Goal: Task Accomplishment & Management: Use online tool/utility

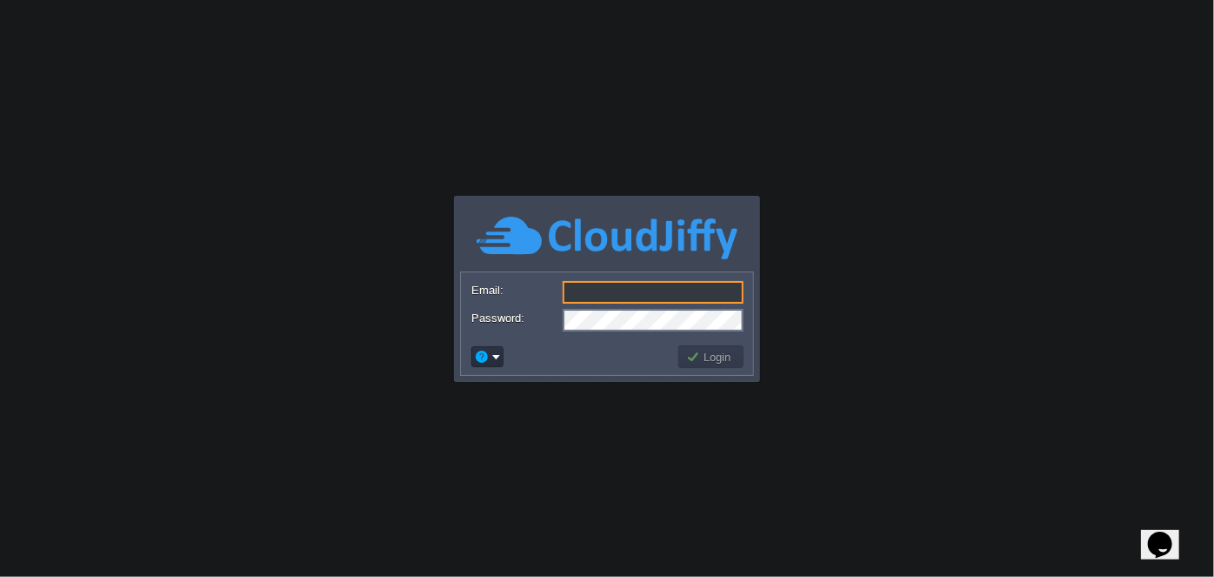
type input "[DOMAIN_NAME][EMAIL_ADDRESS][DOMAIN_NAME]"
click at [701, 355] on button "Login" at bounding box center [711, 357] width 50 height 16
click at [723, 360] on button "Login" at bounding box center [711, 357] width 50 height 16
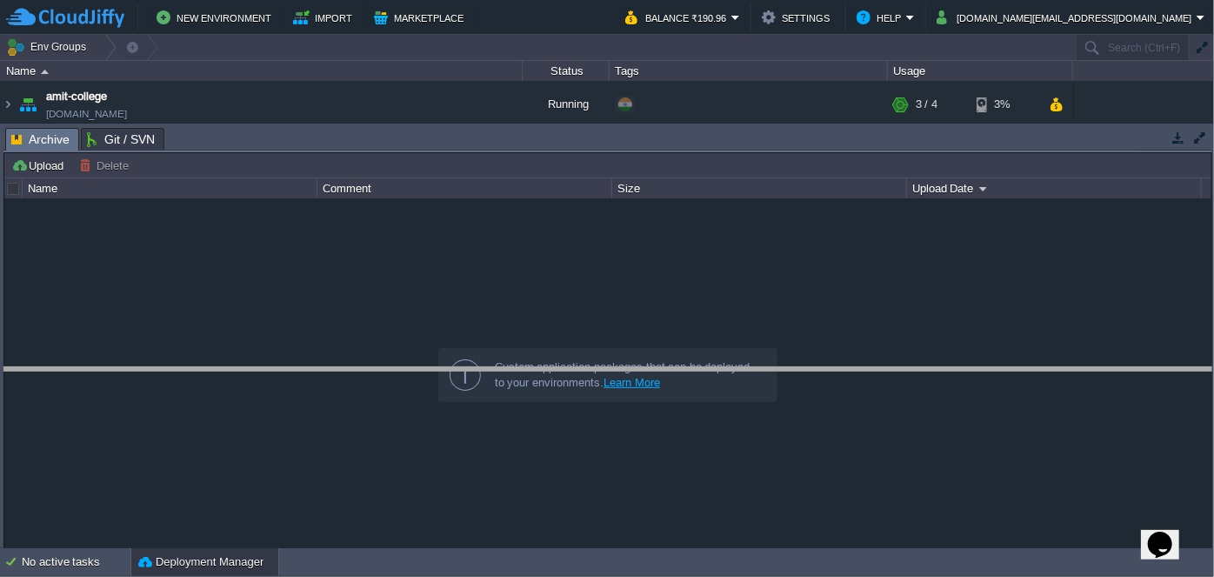
drag, startPoint x: 506, startPoint y: 139, endPoint x: 496, endPoint y: 381, distance: 242.0
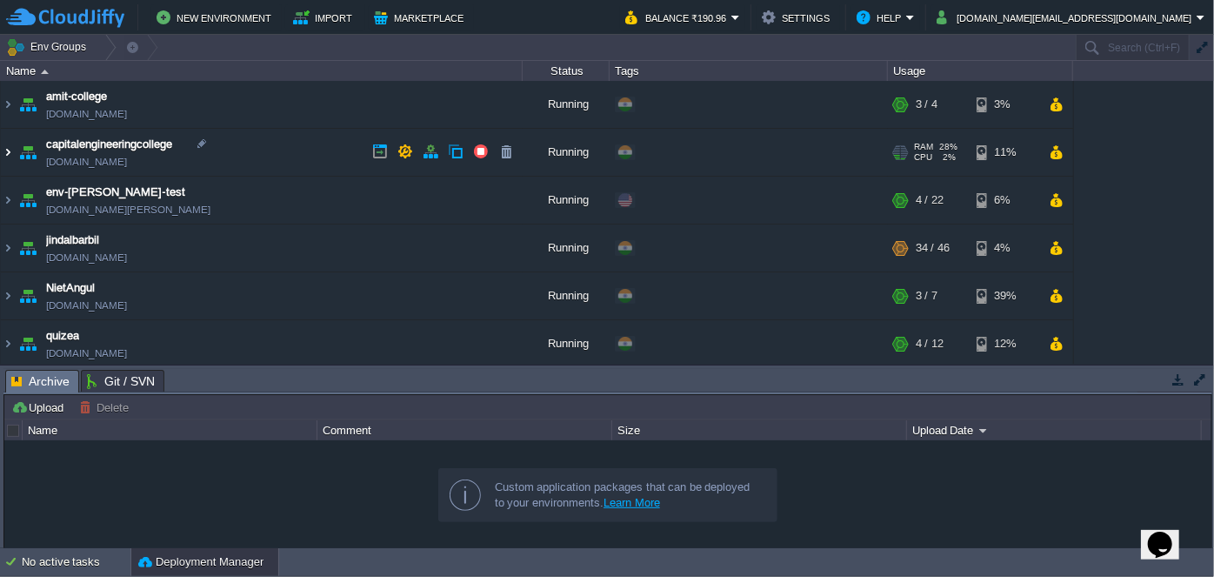
click at [14, 151] on img at bounding box center [8, 152] width 14 height 47
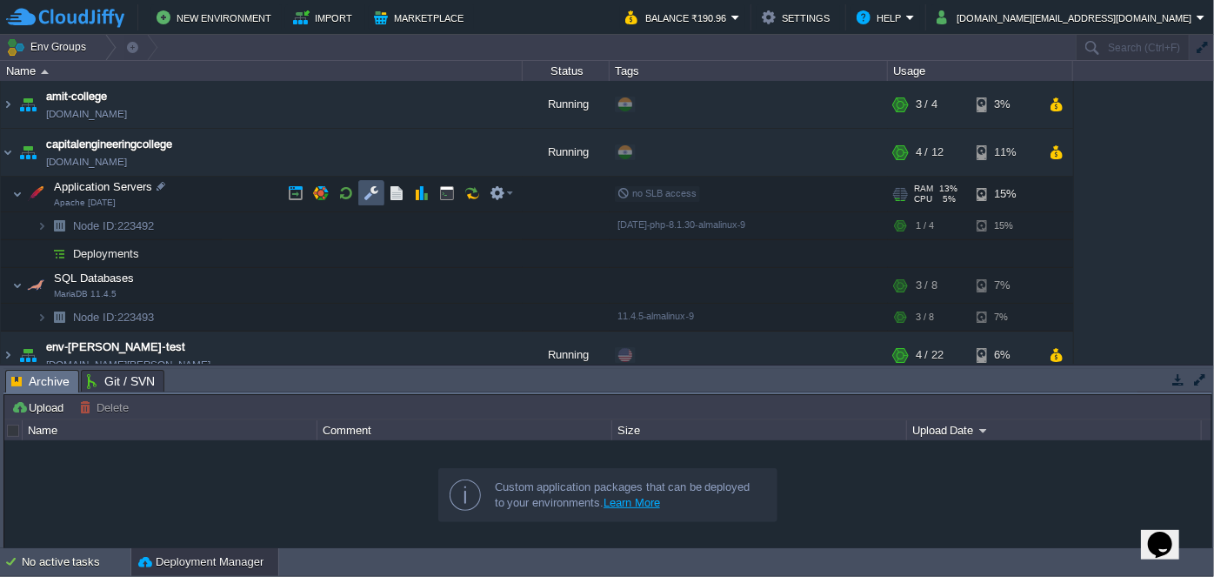
click at [372, 197] on button "button" at bounding box center [372, 193] width 16 height 16
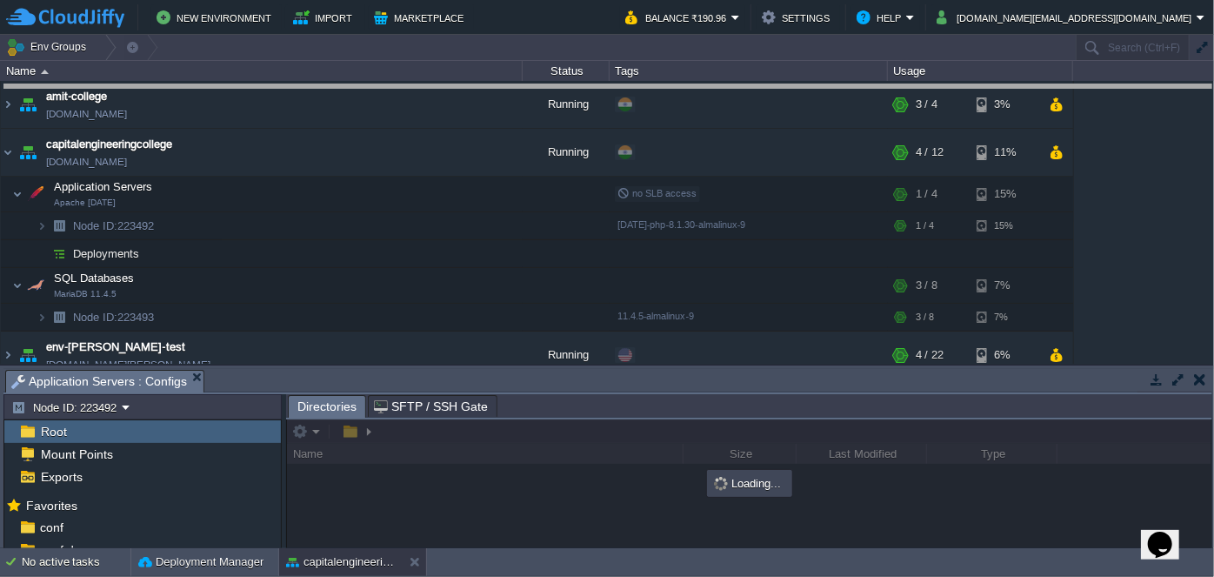
drag, startPoint x: 604, startPoint y: 368, endPoint x: 588, endPoint y: 83, distance: 284.9
click at [588, 83] on body "New Environment Import Marketplace Bonus ₹0.00 Upgrade Account Balance ₹190.96 …" at bounding box center [607, 288] width 1214 height 577
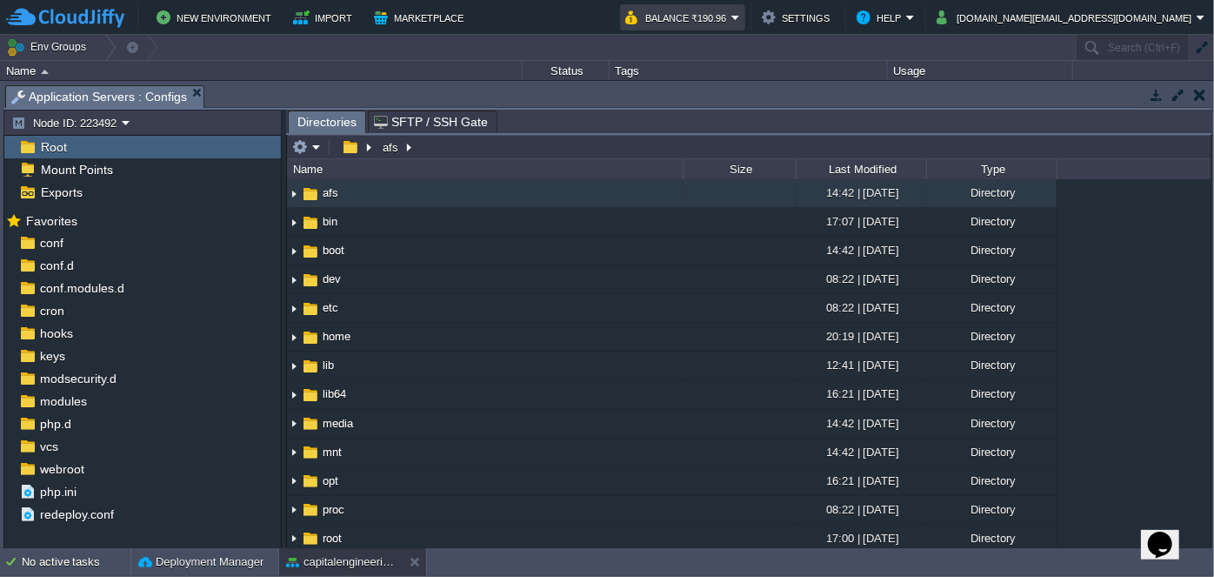
click at [740, 18] on em "Balance ₹190.96" at bounding box center [682, 17] width 115 height 21
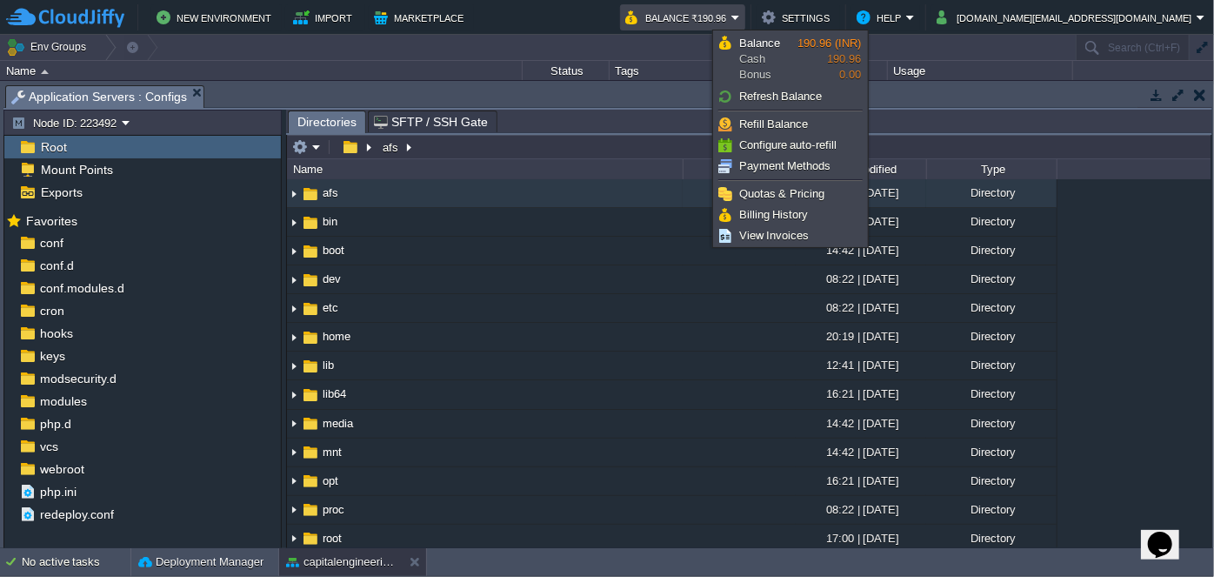
click at [1116, 305] on div ".. afs 14:42 | 25 Mar 2022 Directory bin 17:07 | 30 Aug 2025 Directory boot 14:…" at bounding box center [749, 363] width 924 height 368
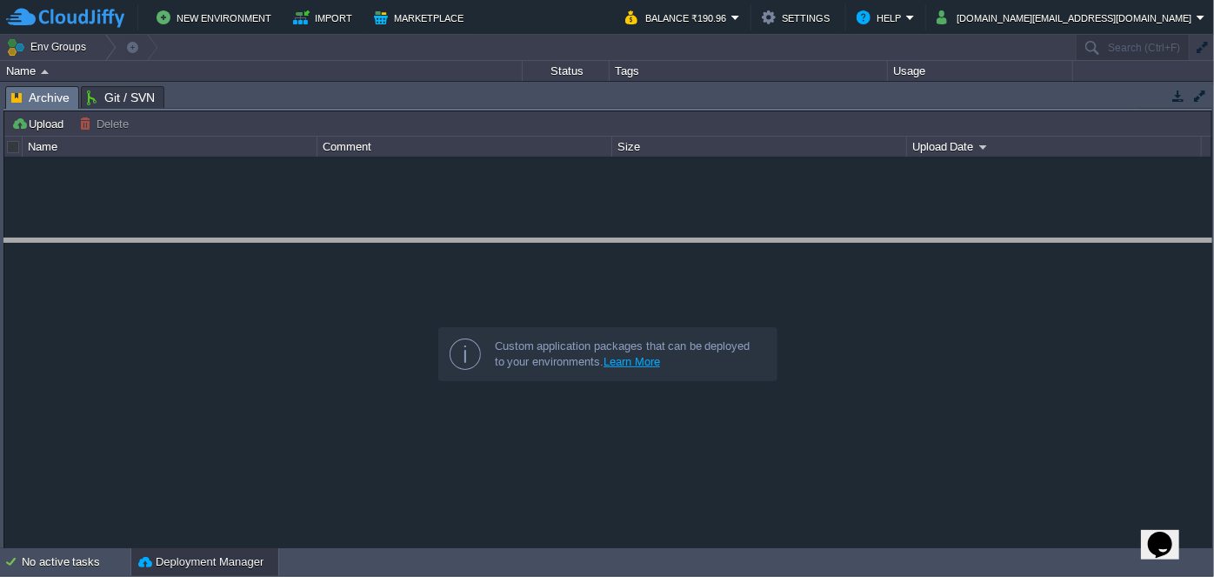
drag, startPoint x: 619, startPoint y: 104, endPoint x: 617, endPoint y: 257, distance: 153.1
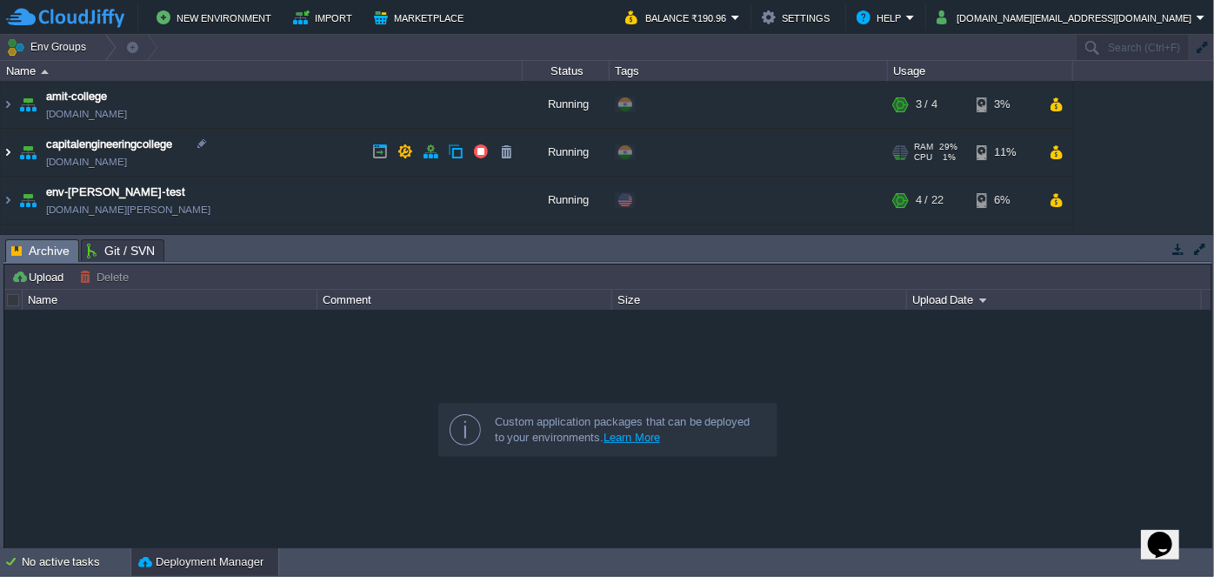
click at [9, 147] on img at bounding box center [8, 152] width 14 height 47
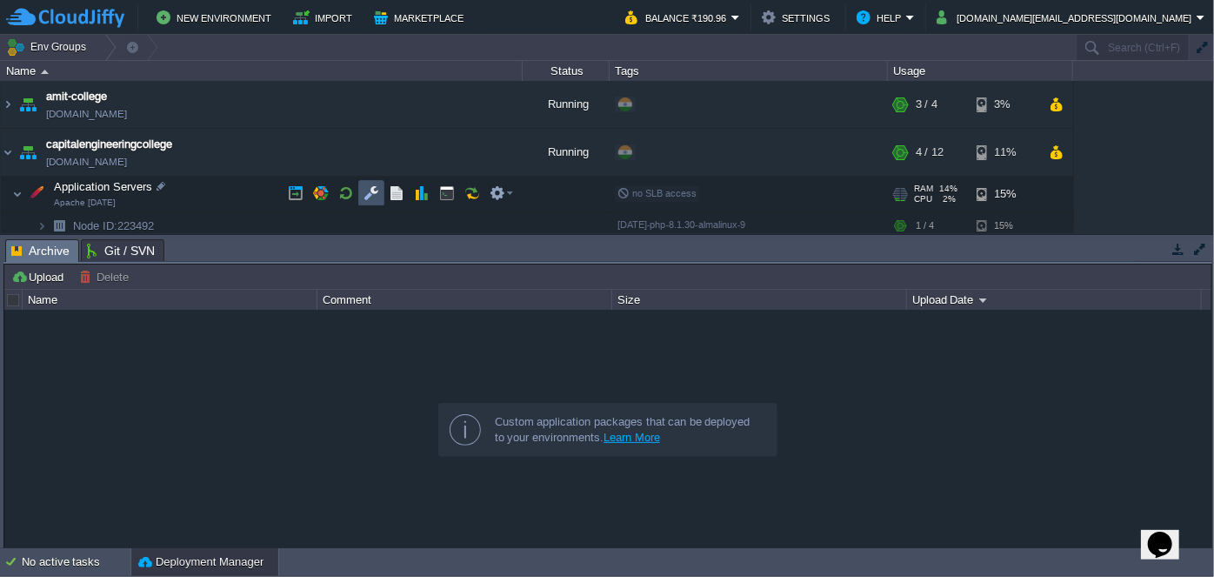
click at [364, 197] on button "button" at bounding box center [372, 193] width 16 height 16
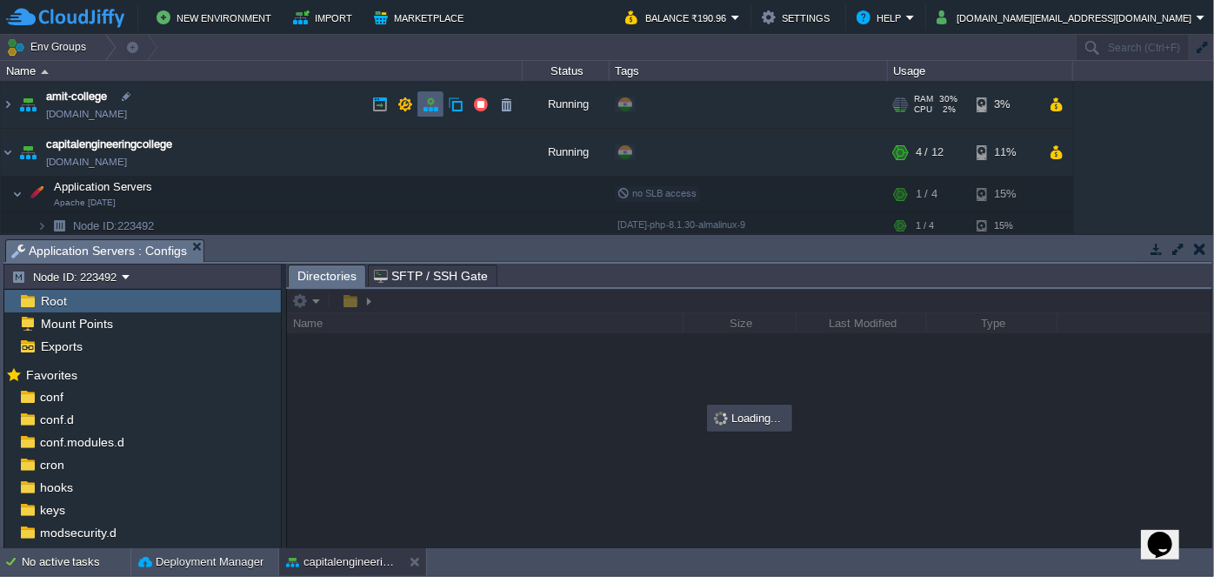
drag, startPoint x: 460, startPoint y: 237, endPoint x: 422, endPoint y: 116, distance: 126.8
click at [422, 116] on div "Env Groups Search (Ctrl+F) auto-gen Name Status Tags Usage amit-college [DOMAIN…" at bounding box center [607, 291] width 1214 height 513
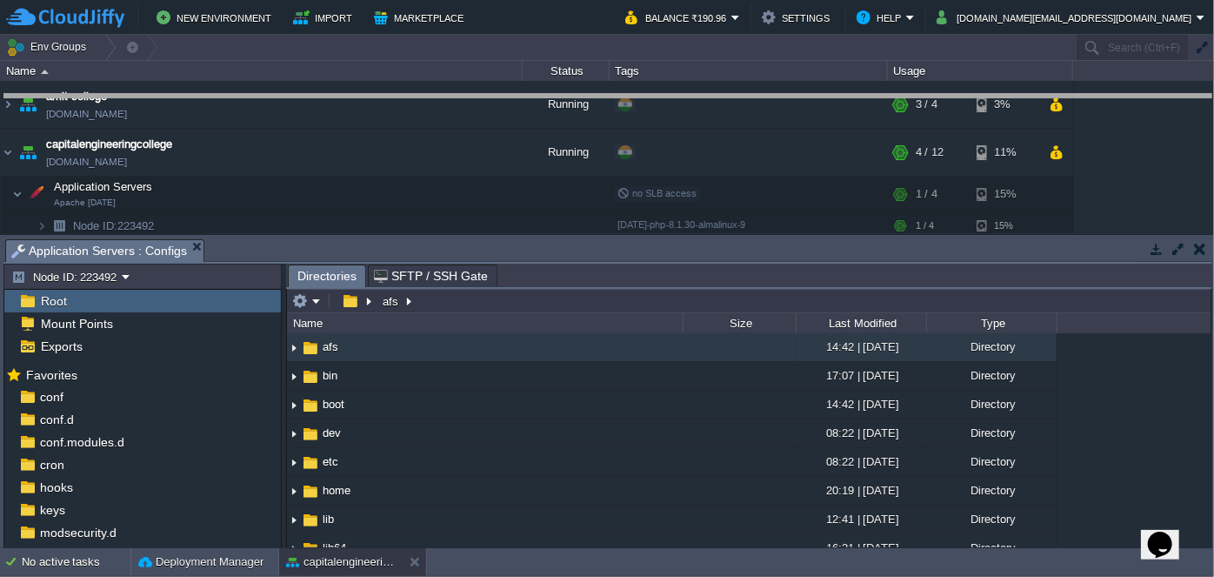
drag, startPoint x: 517, startPoint y: 246, endPoint x: 508, endPoint y: 102, distance: 144.7
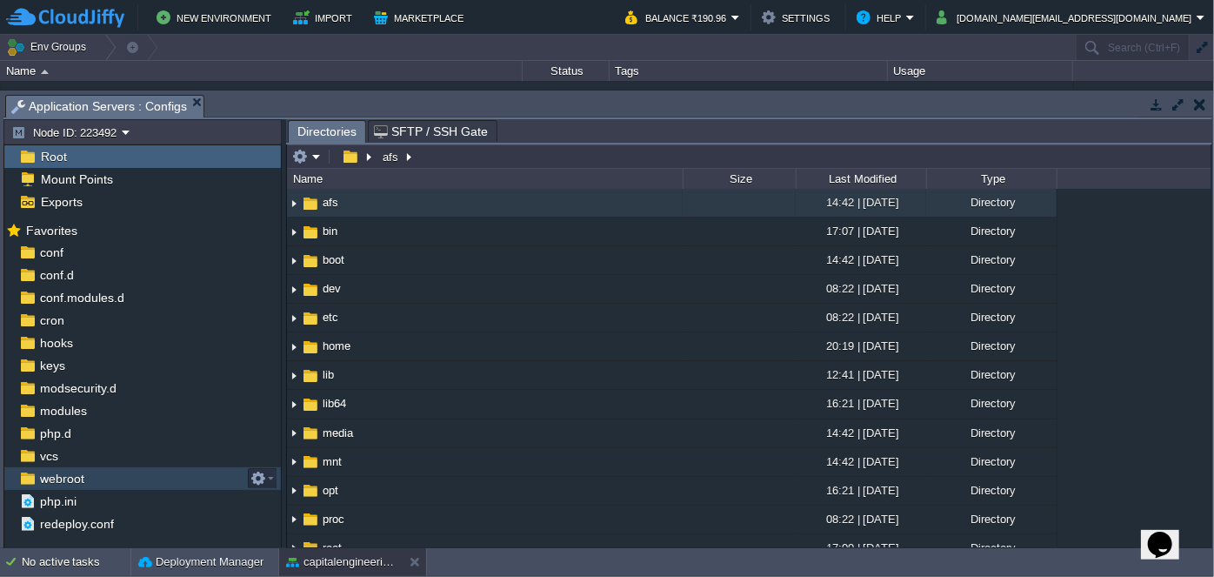
click at [143, 477] on div "webroot" at bounding box center [142, 478] width 277 height 23
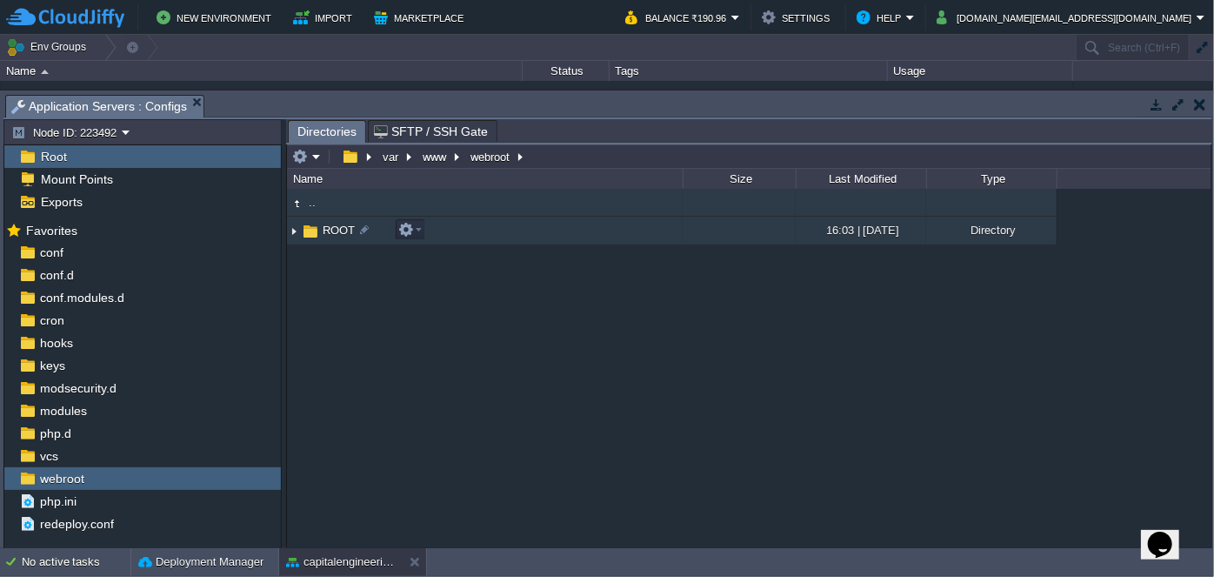
click at [290, 232] on img at bounding box center [294, 230] width 14 height 27
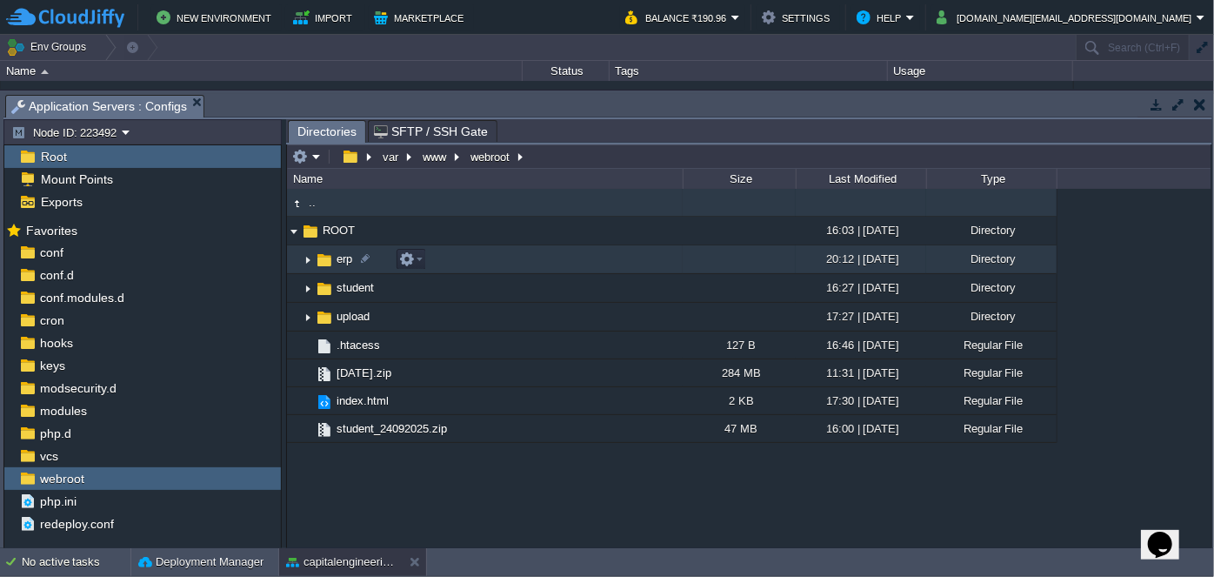
click at [310, 253] on img at bounding box center [308, 259] width 14 height 27
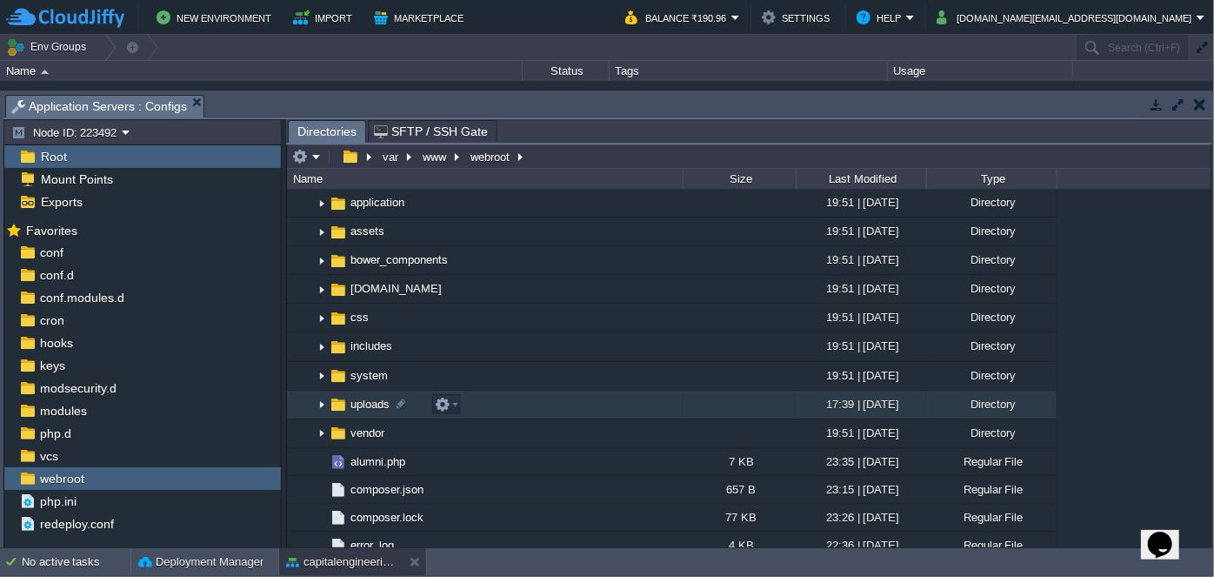
scroll to position [78, 0]
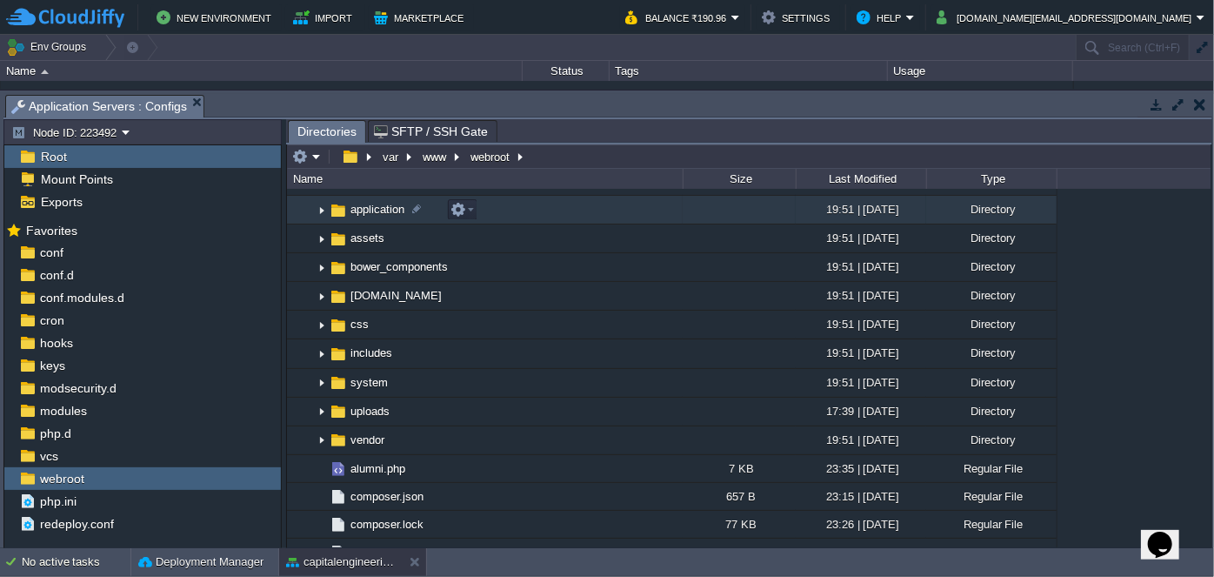
click at [322, 209] on img at bounding box center [322, 210] width 14 height 27
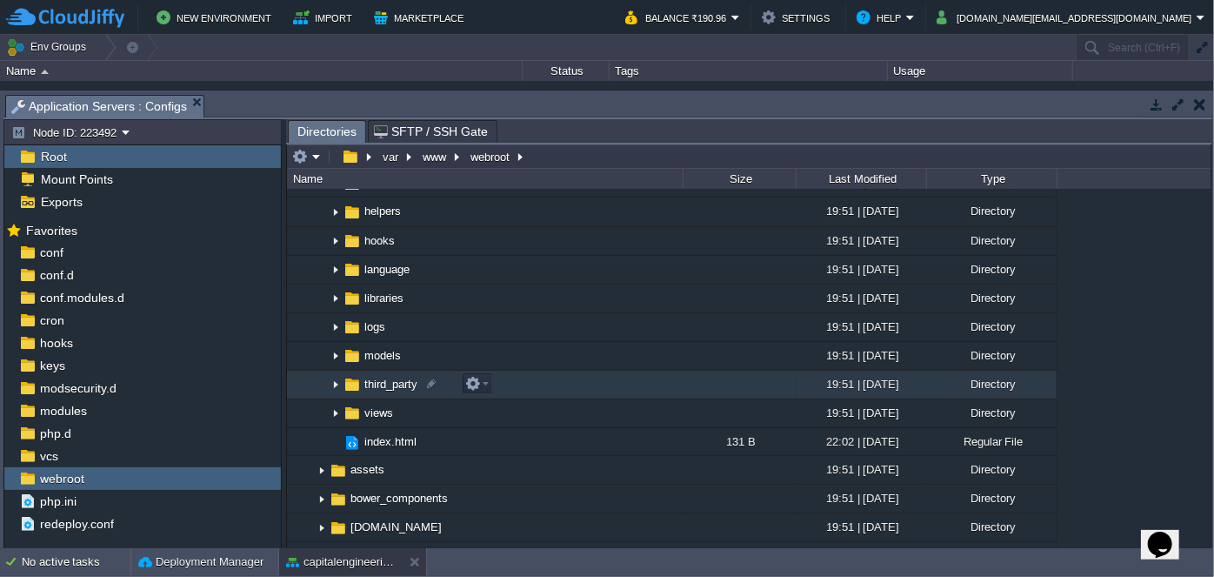
scroll to position [237, 0]
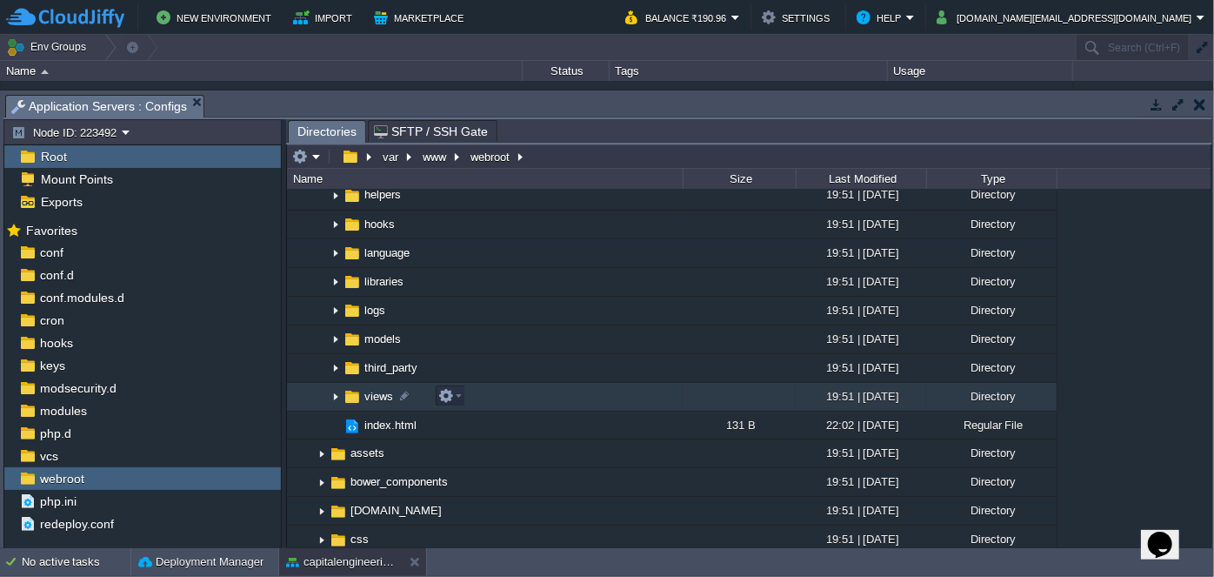
click at [333, 398] on img at bounding box center [336, 397] width 14 height 27
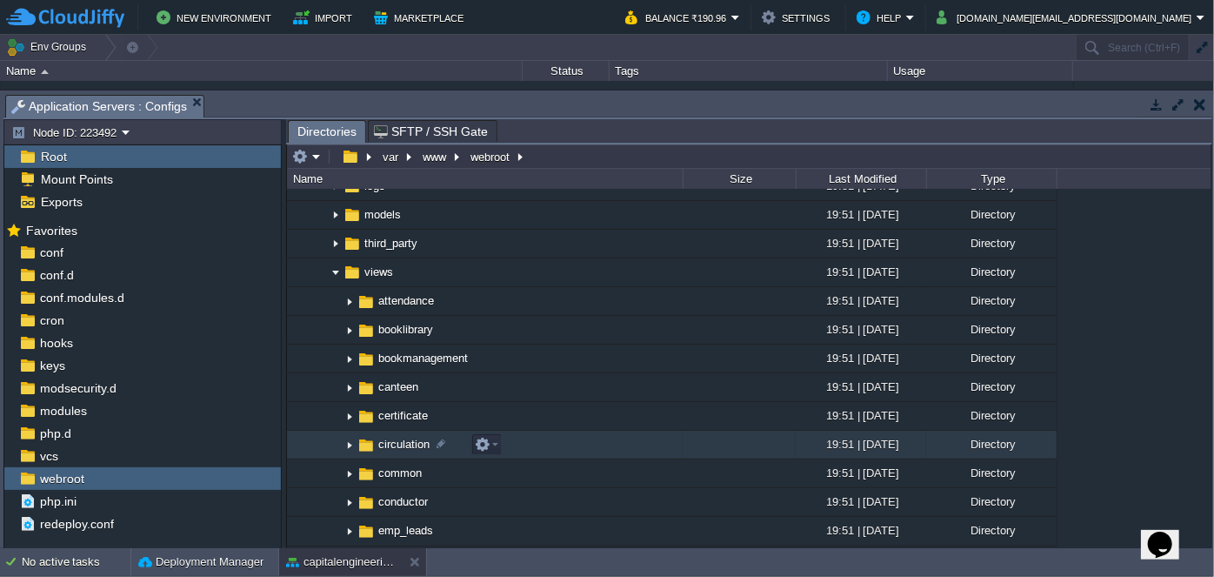
scroll to position [395, 0]
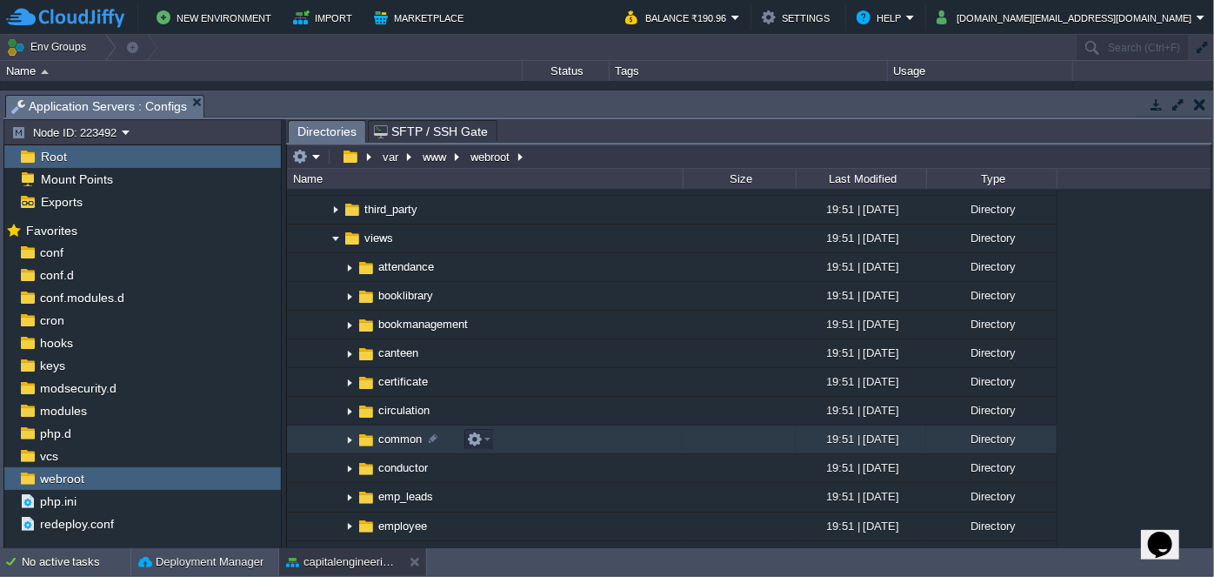
click at [346, 437] on img at bounding box center [350, 439] width 14 height 27
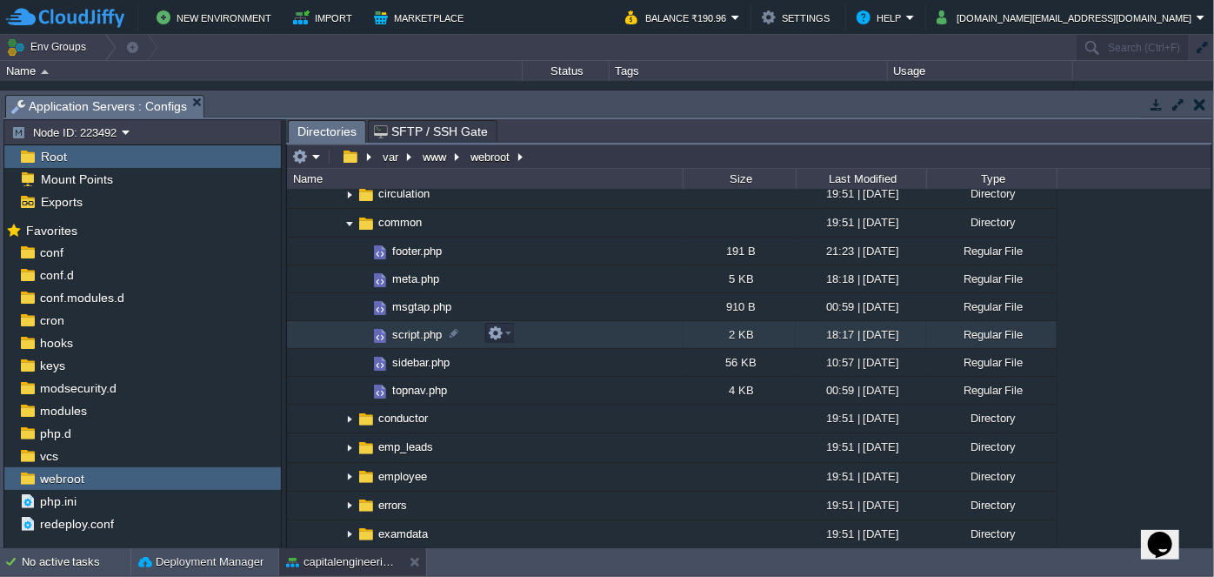
scroll to position [553, 0]
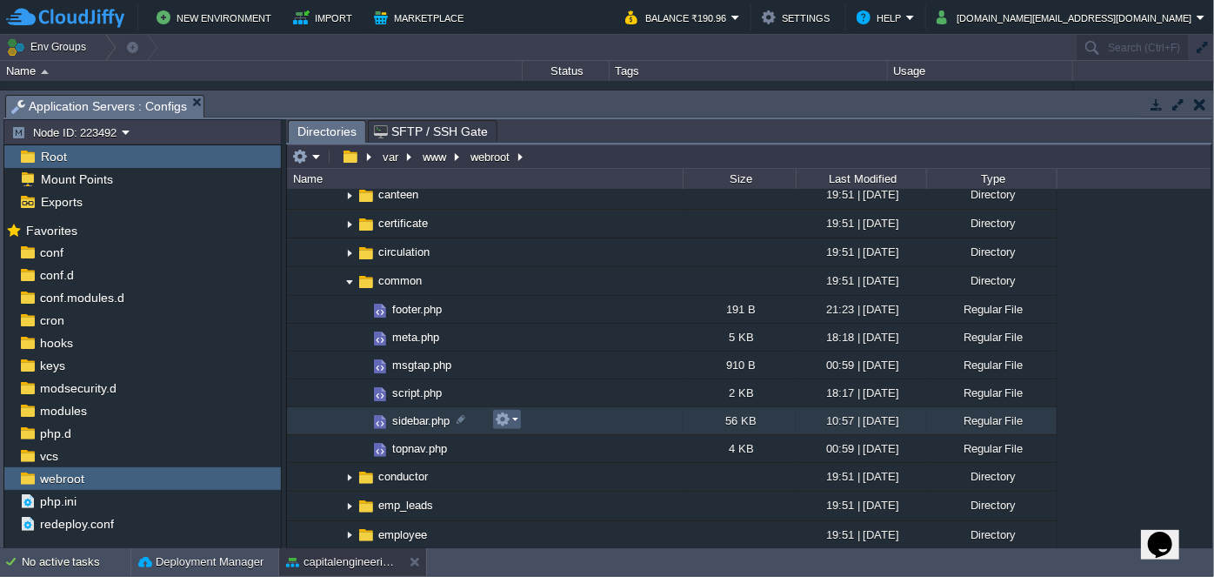
click at [519, 421] on td at bounding box center [507, 419] width 30 height 21
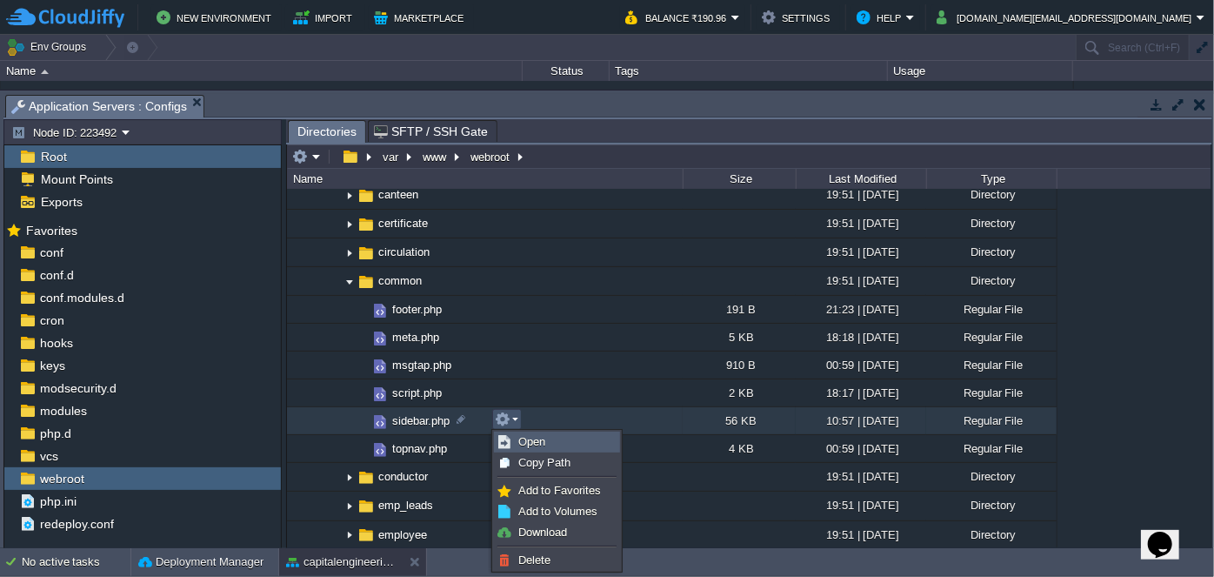
click at [524, 438] on span "Open" at bounding box center [531, 441] width 27 height 13
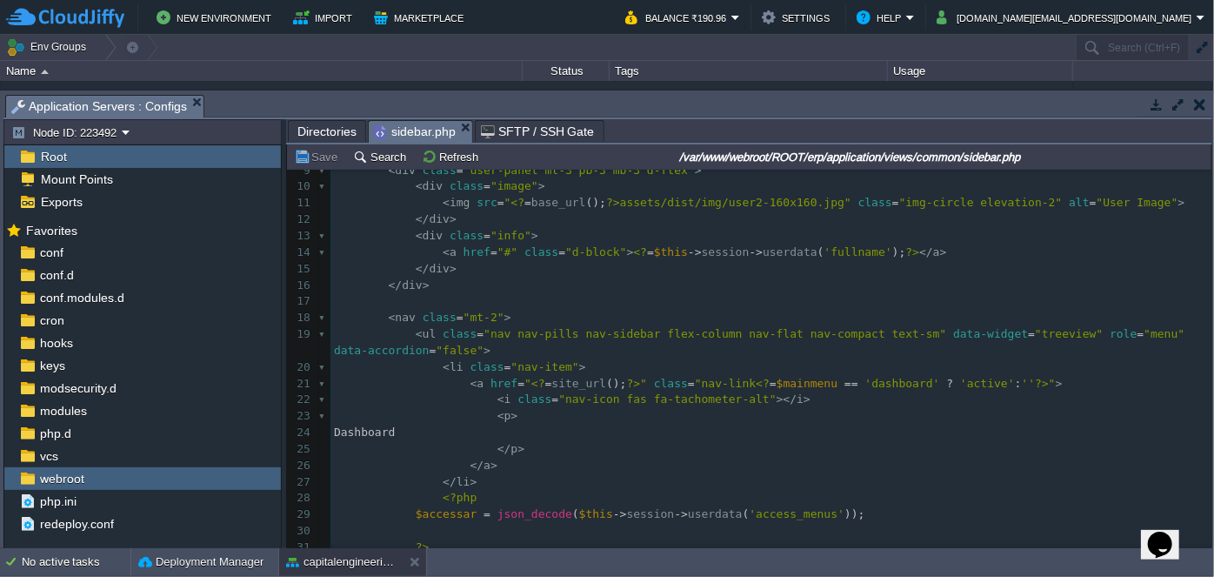
scroll to position [157, 0]
click at [429, 447] on div "864 1 <?php error_reporting ( 0 ); ?> 2 < aside class = "main-sidebar elevation…" at bounding box center [770, 409] width 881 height 787
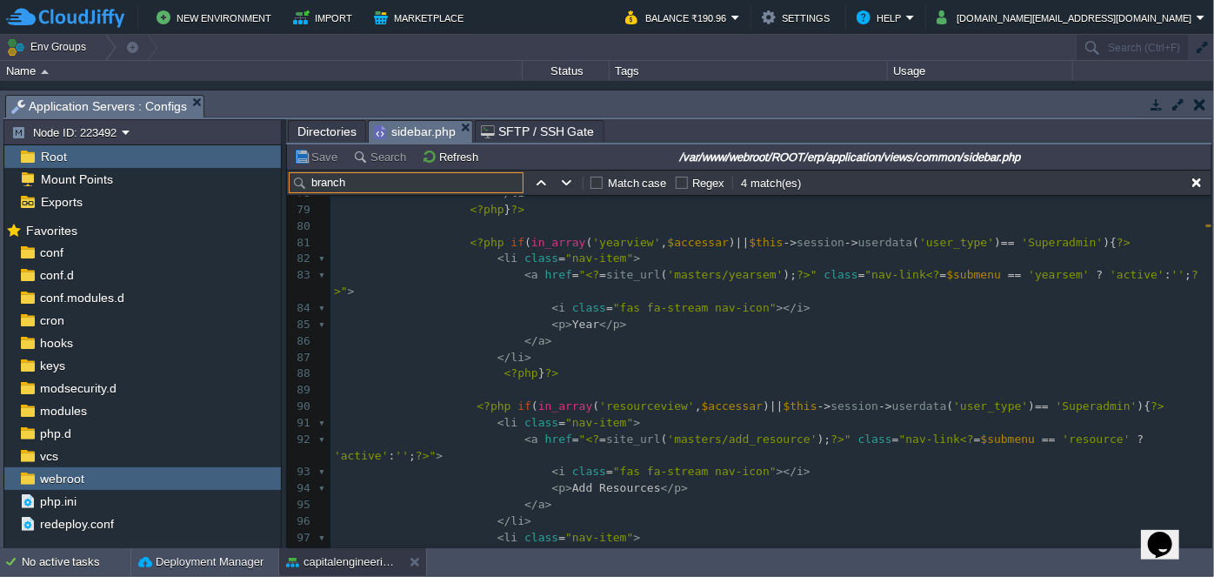
scroll to position [1167, 0]
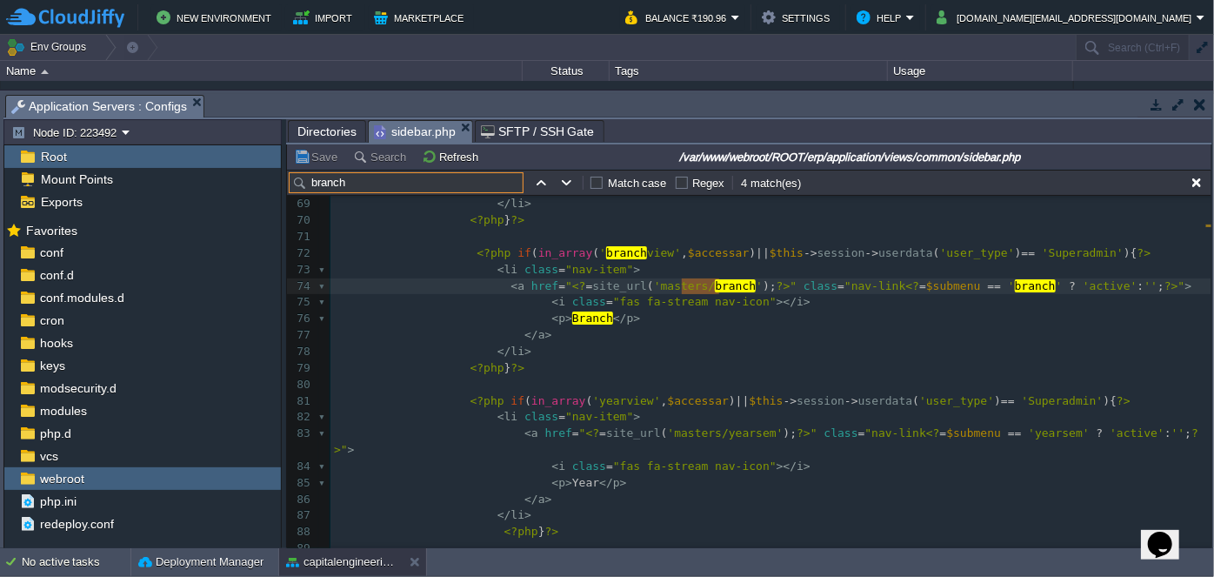
type input "branch"
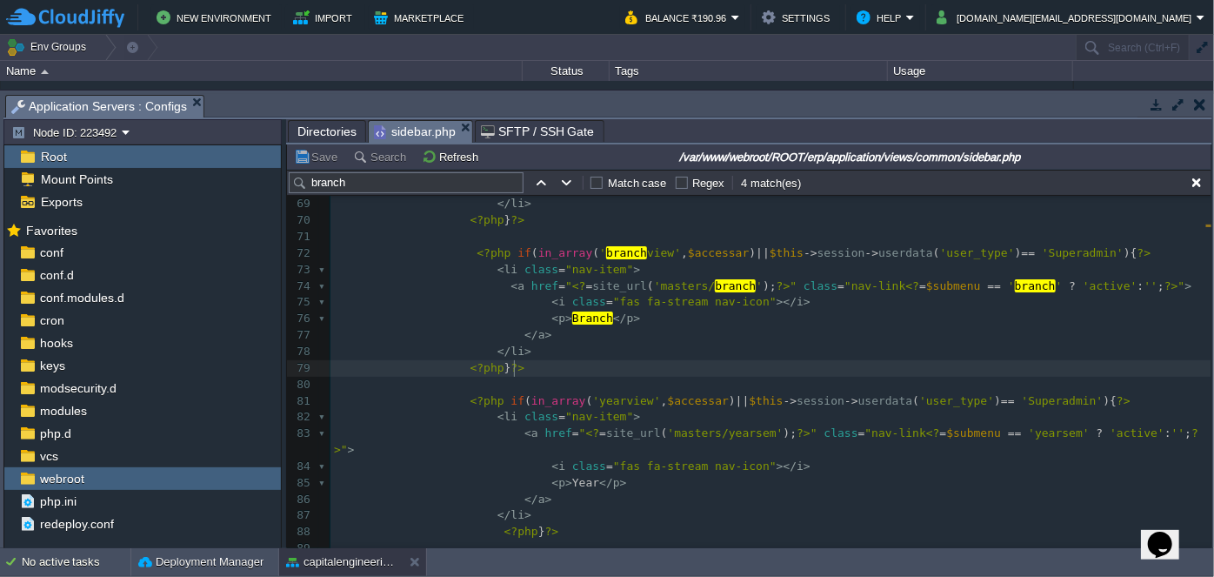
click at [538, 360] on pre "<?php } ?>" at bounding box center [770, 368] width 881 height 17
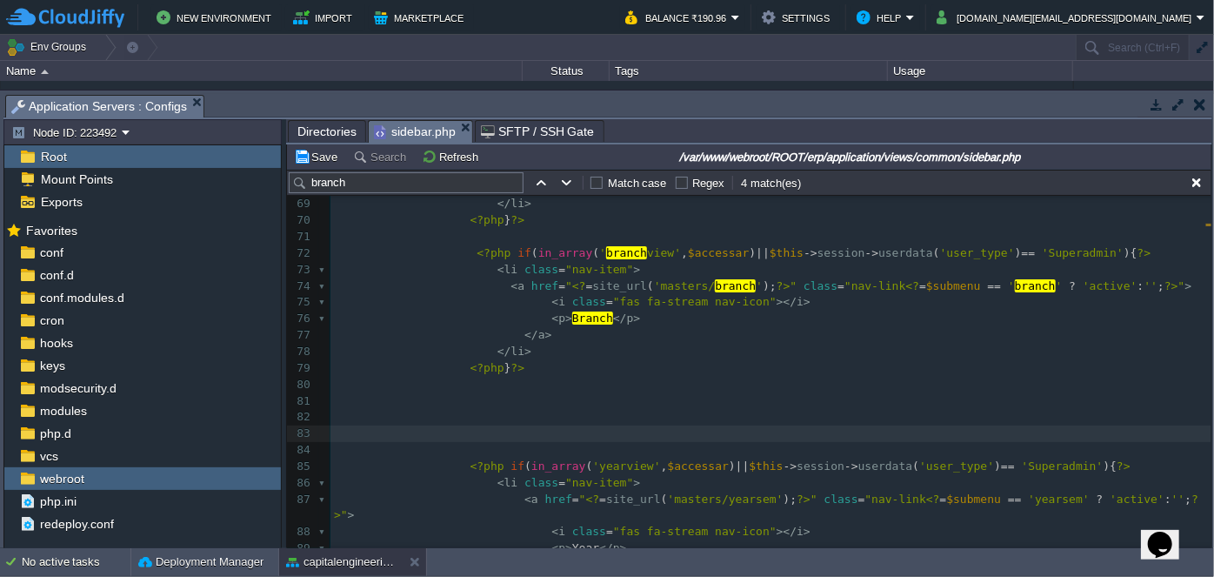
click at [506, 393] on pre at bounding box center [770, 401] width 881 height 17
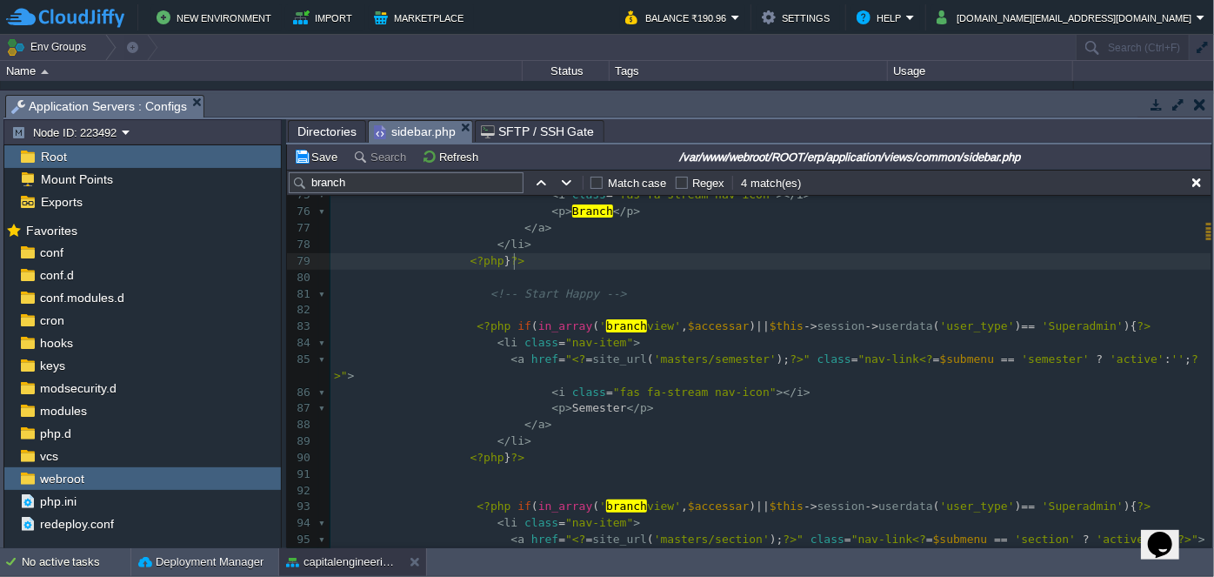
click at [540, 259] on pre "<?php } ?>" at bounding box center [770, 261] width 881 height 17
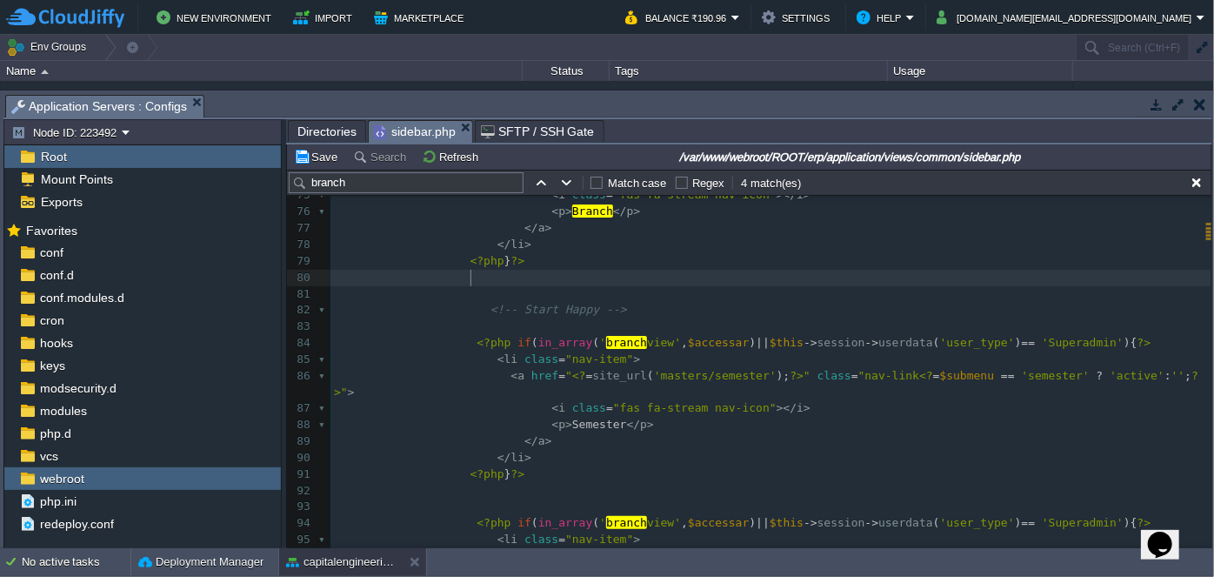
click at [819, 316] on pre "<!-- Start Happy -->" at bounding box center [770, 310] width 881 height 17
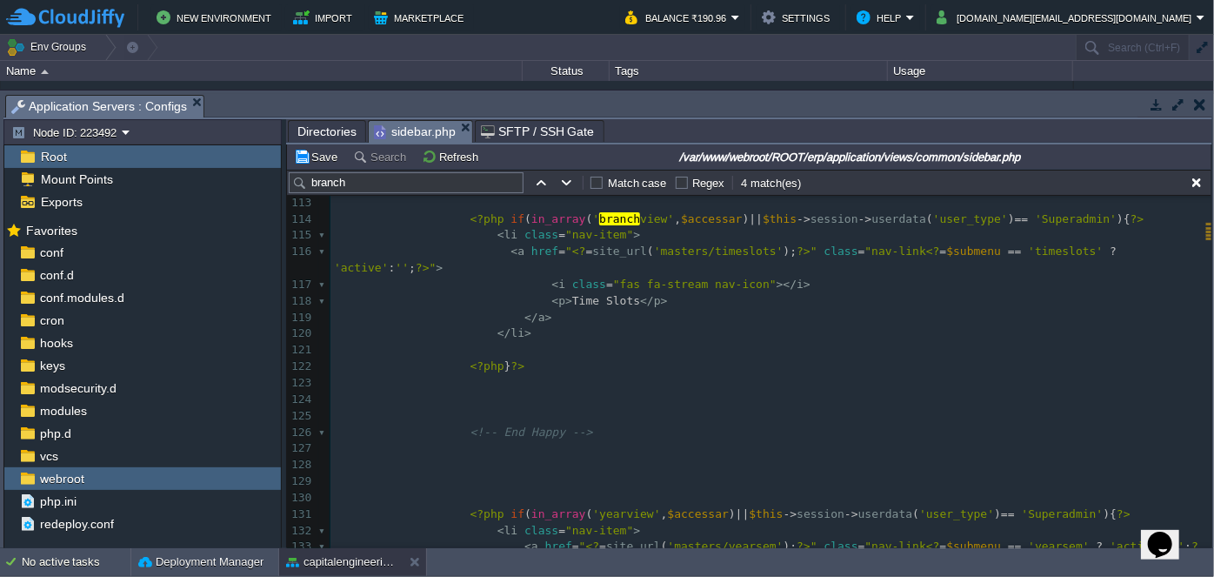
click at [506, 473] on pre at bounding box center [770, 481] width 881 height 17
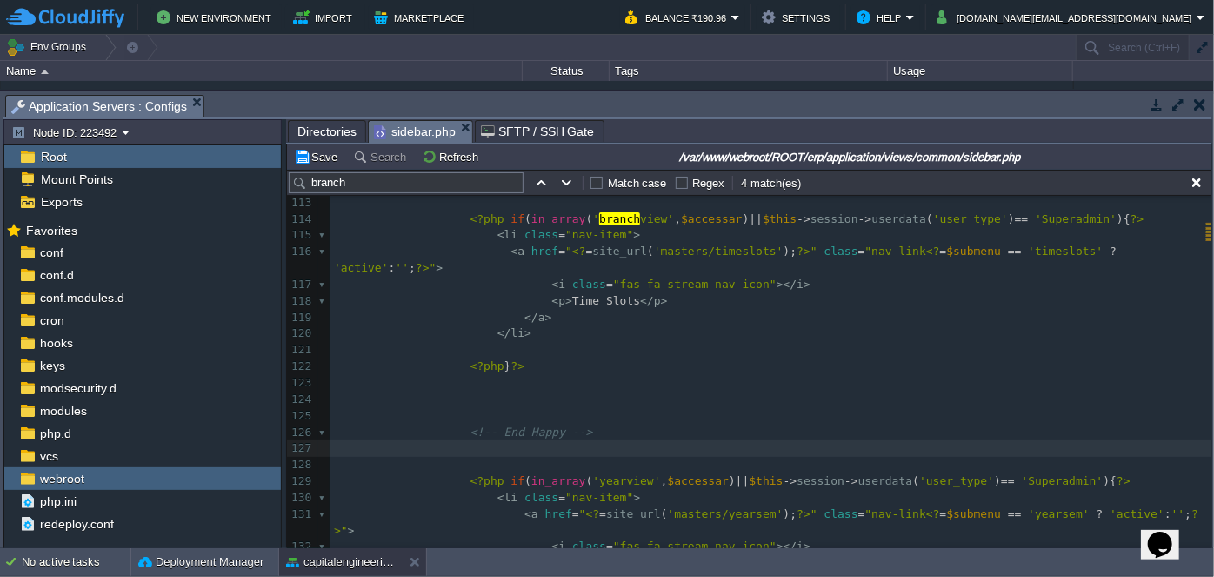
click at [490, 408] on pre "​" at bounding box center [770, 416] width 881 height 17
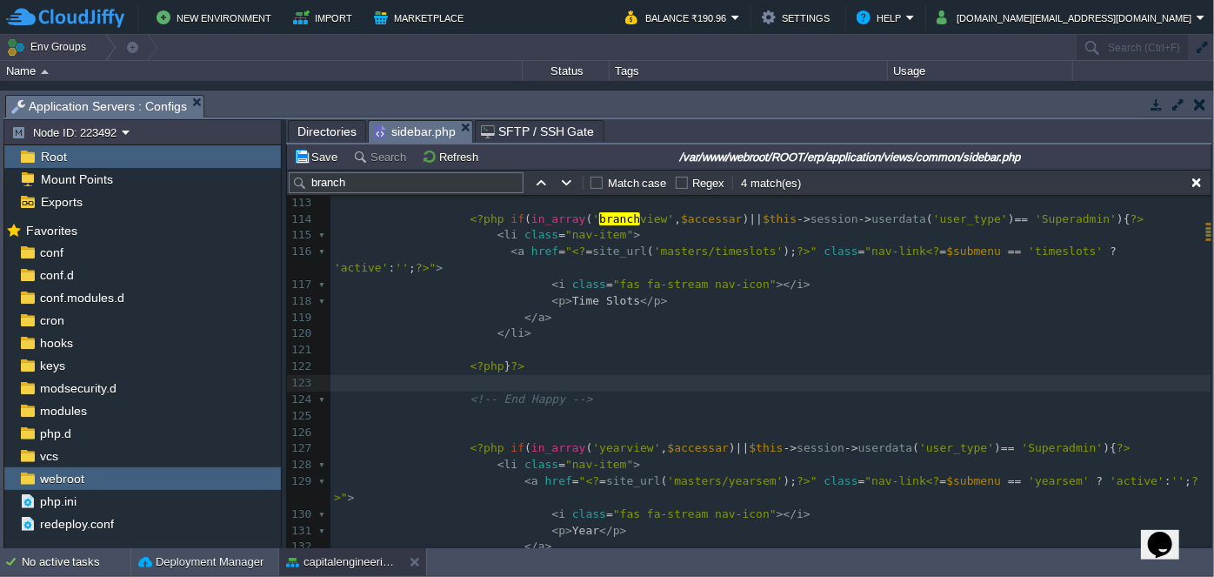
click at [504, 424] on pre "​" at bounding box center [770, 432] width 881 height 17
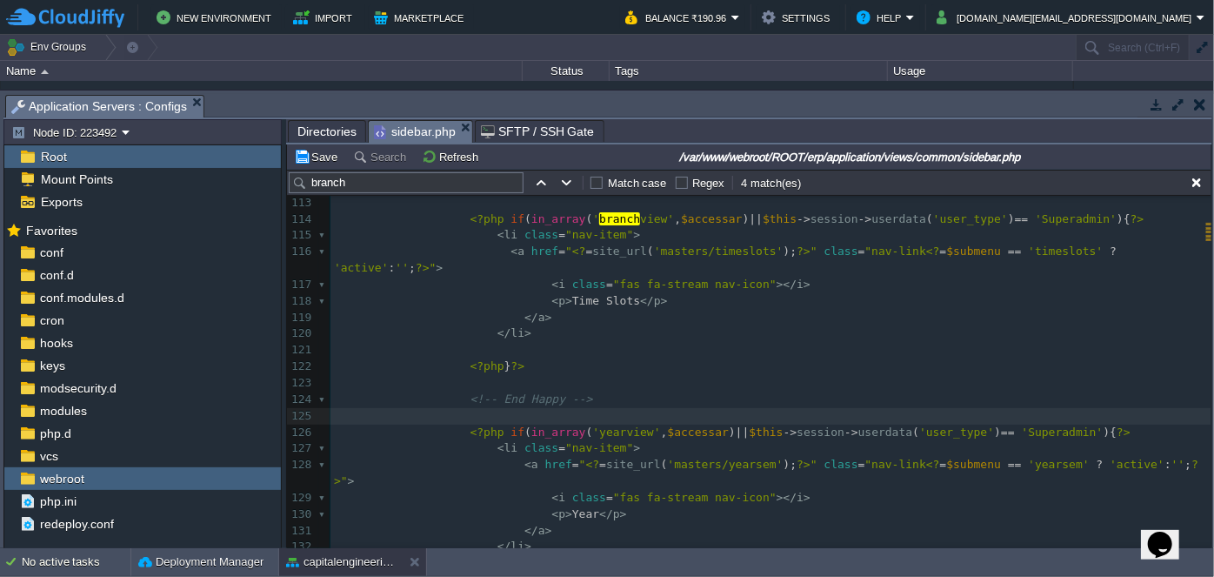
click at [791, 342] on pre at bounding box center [770, 350] width 881 height 17
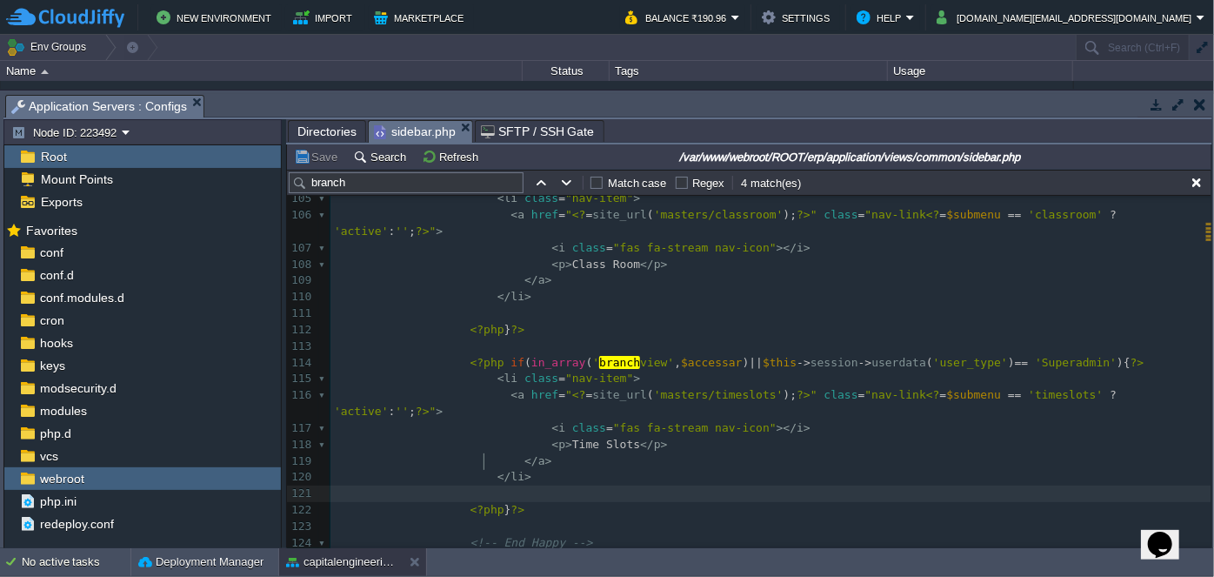
scroll to position [1748, 0]
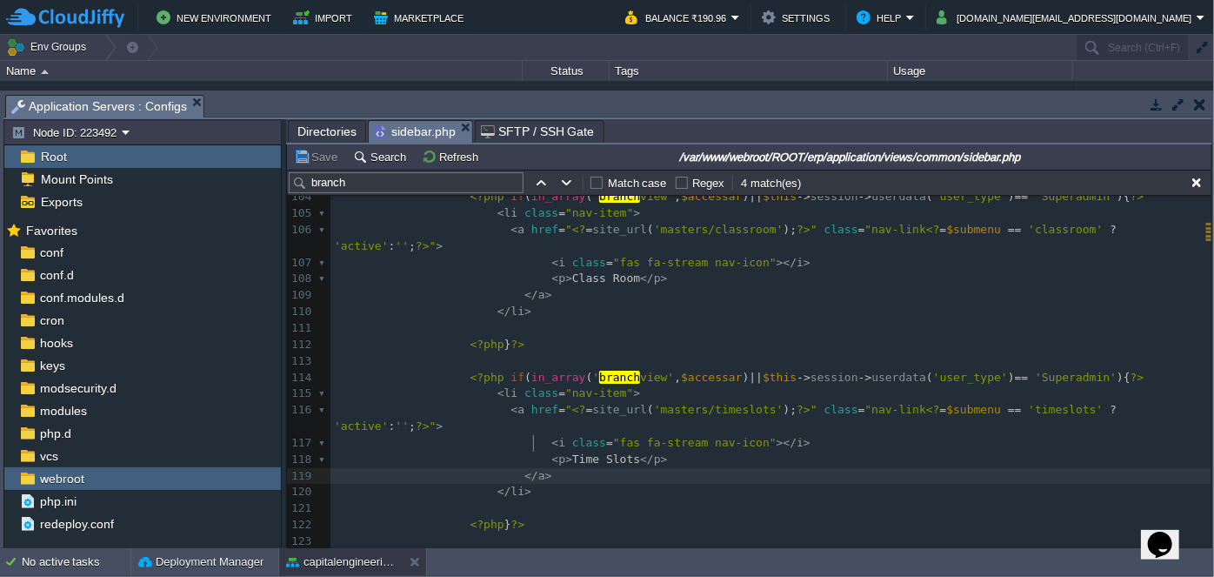
click at [784, 468] on pre "</ a >" at bounding box center [770, 476] width 881 height 17
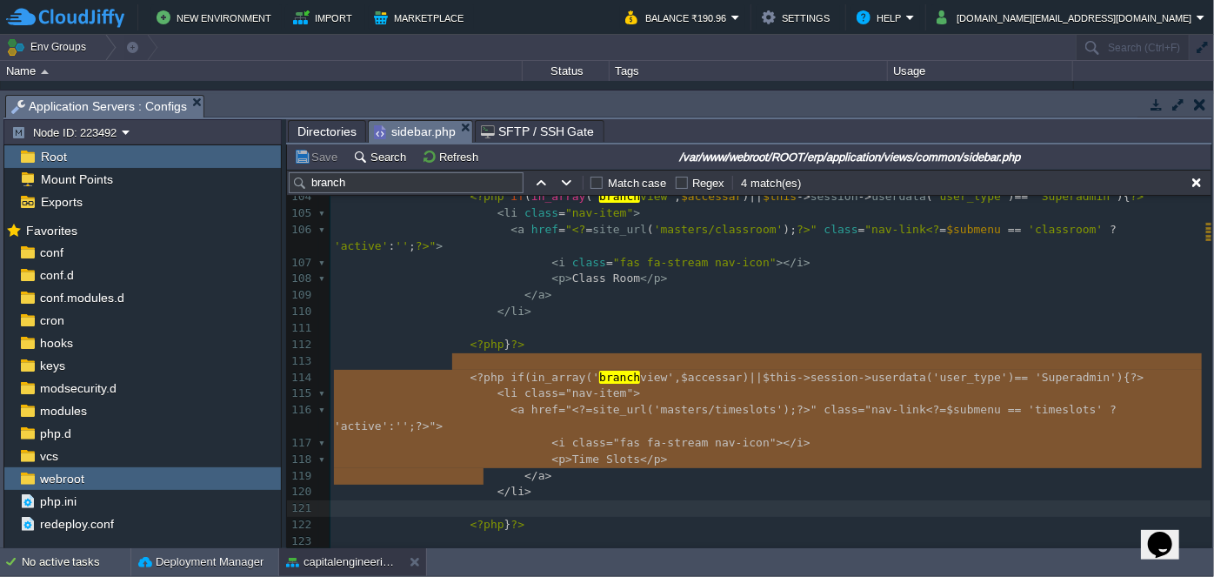
type textarea "<?php if(in_array('branchview', $accessar) ||$this->session->userdata('user_typ…"
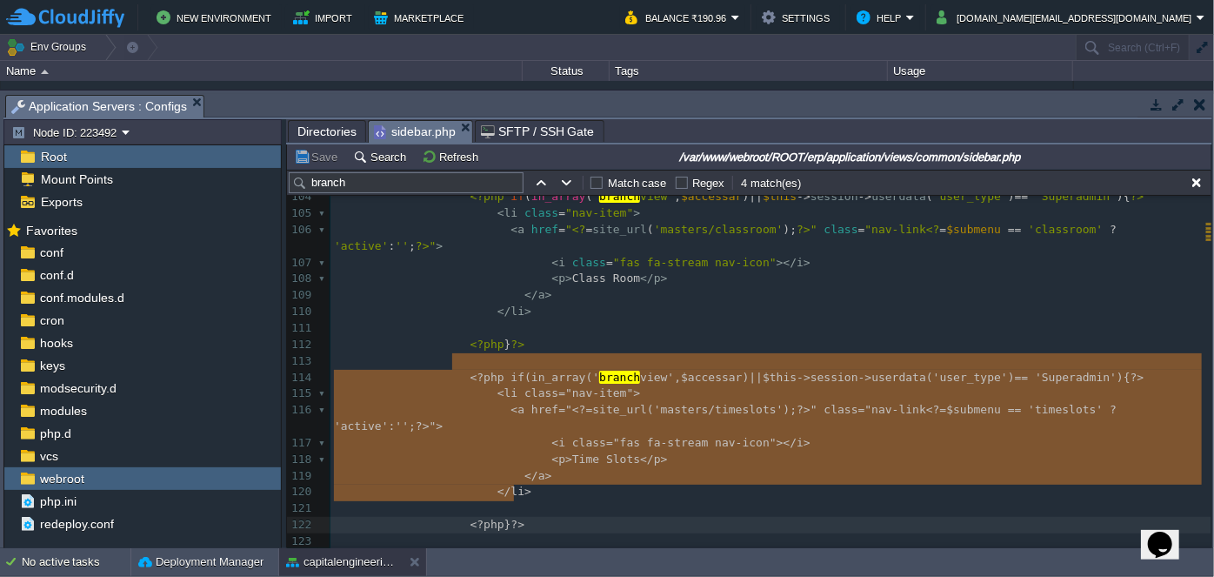
drag, startPoint x: 454, startPoint y: 362, endPoint x: 540, endPoint y: 487, distance: 152.0
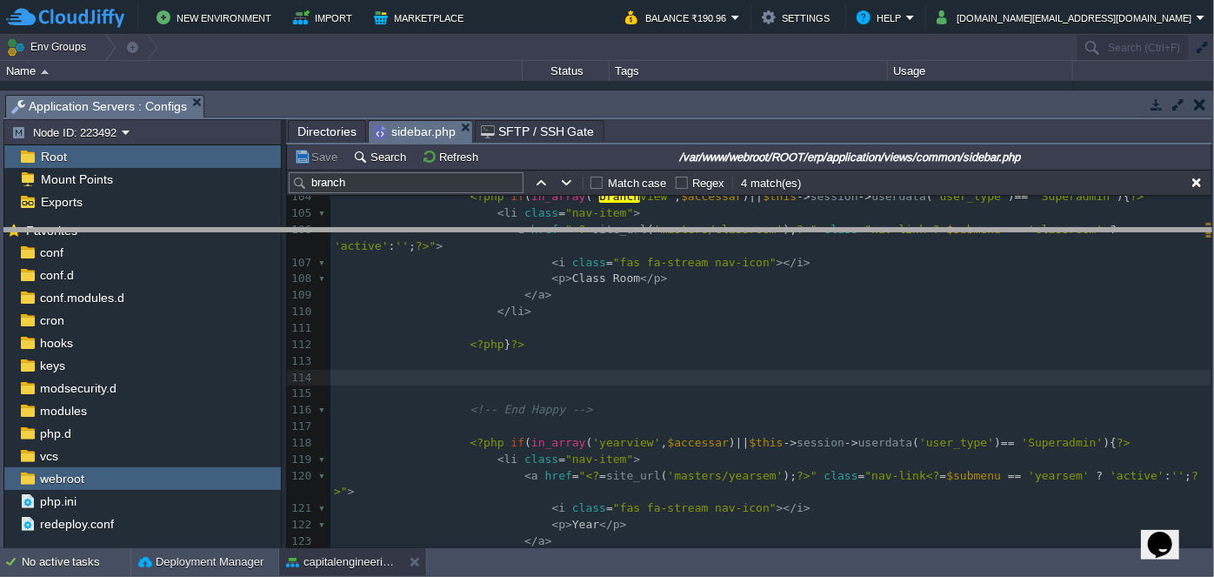
drag, startPoint x: 561, startPoint y: 94, endPoint x: 560, endPoint y: 228, distance: 133.9
click at [560, 228] on body "New Environment Import Marketplace Bonus ₹0.00 Upgrade Account Balance ₹190.96 …" at bounding box center [607, 288] width 1214 height 577
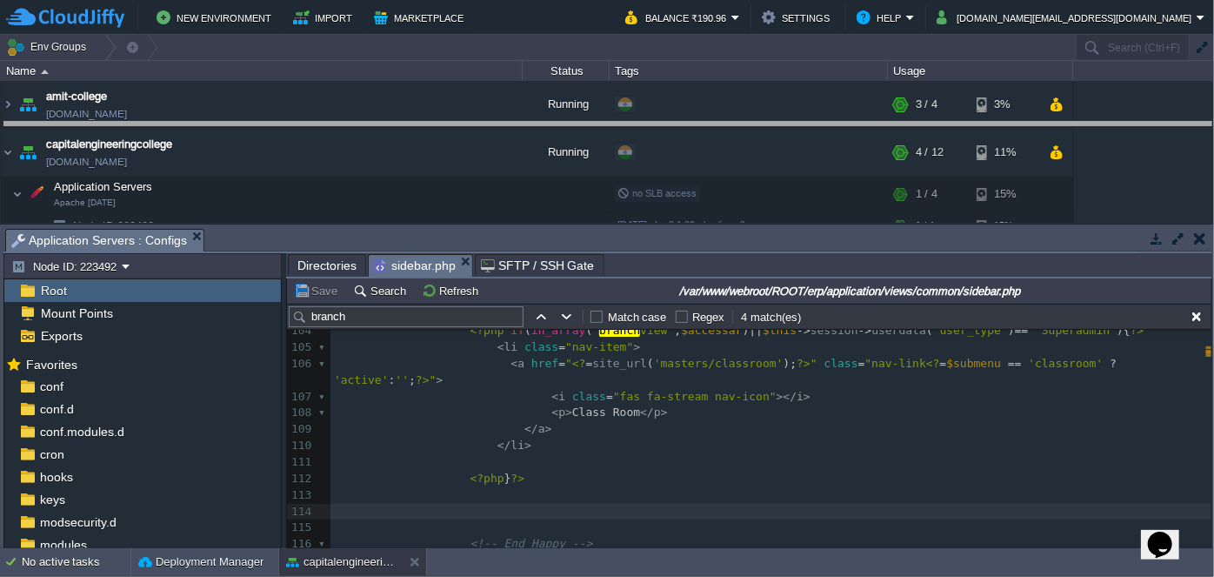
drag, startPoint x: 605, startPoint y: 230, endPoint x: 594, endPoint y: 123, distance: 106.7
click at [594, 123] on body "New Environment Import Marketplace Bonus ₹0.00 Upgrade Account Balance ₹190.96 …" at bounding box center [607, 288] width 1214 height 577
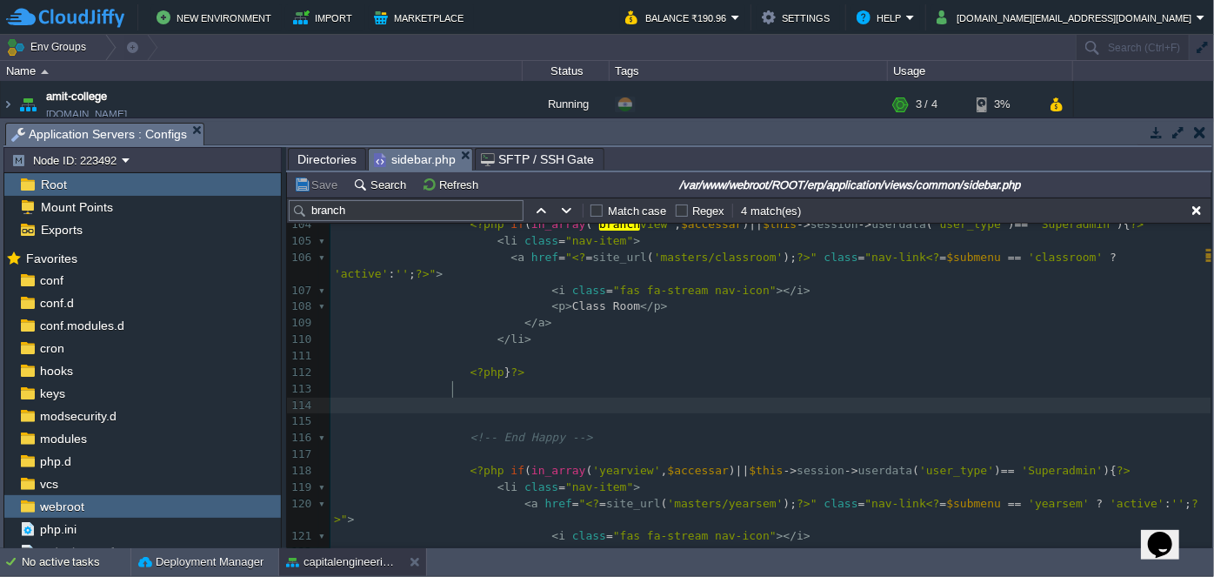
click at [311, 159] on span "Directories" at bounding box center [326, 159] width 59 height 21
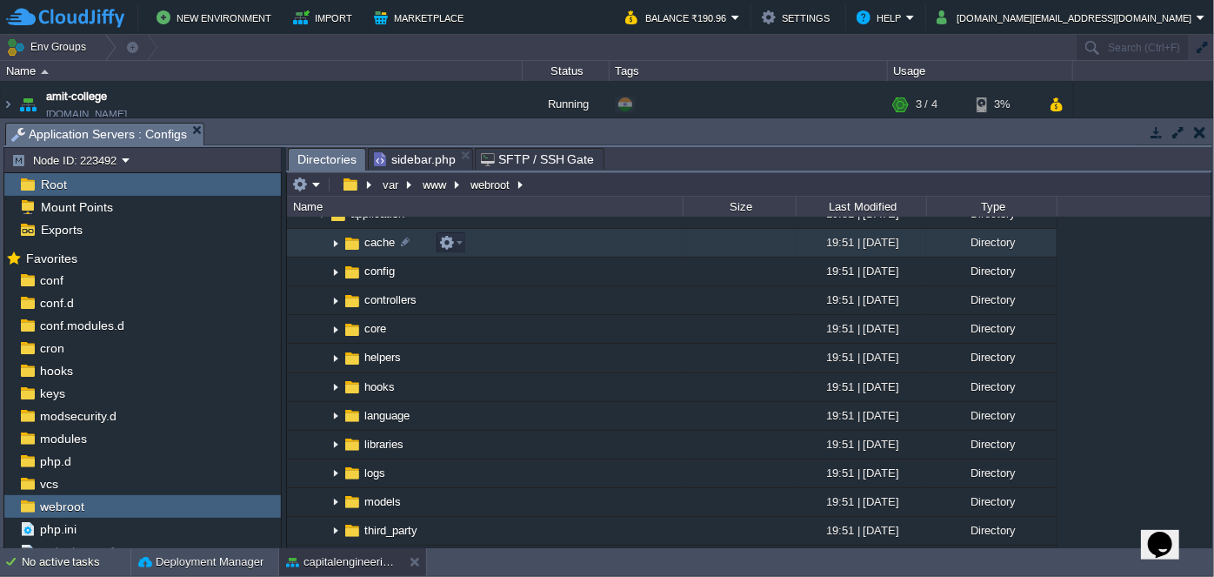
scroll to position [0, 0]
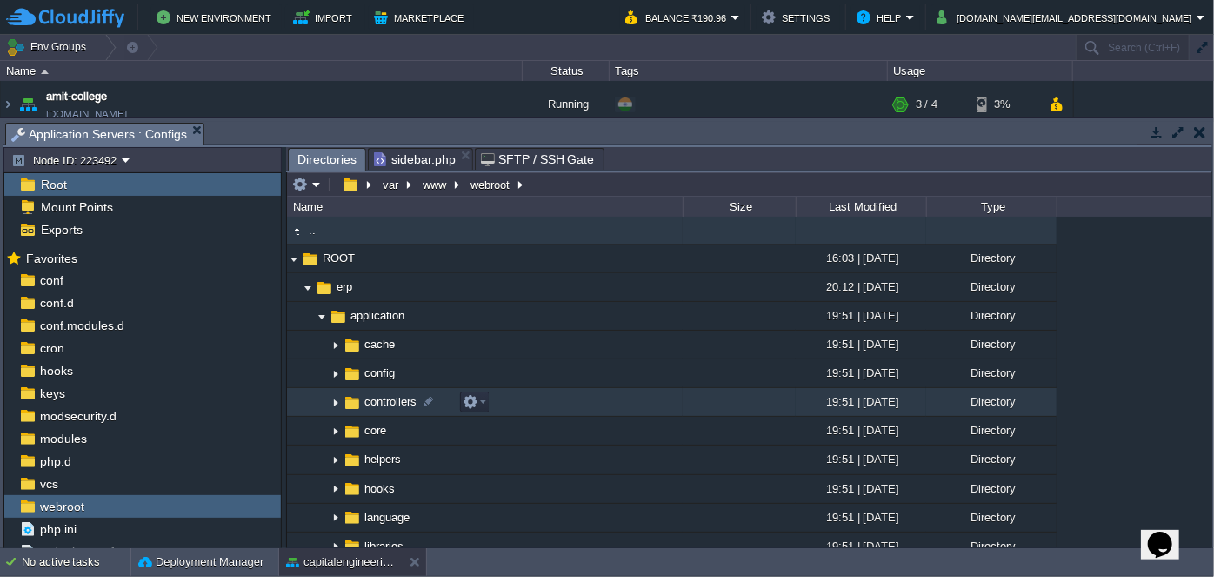
click at [338, 402] on img at bounding box center [336, 402] width 14 height 27
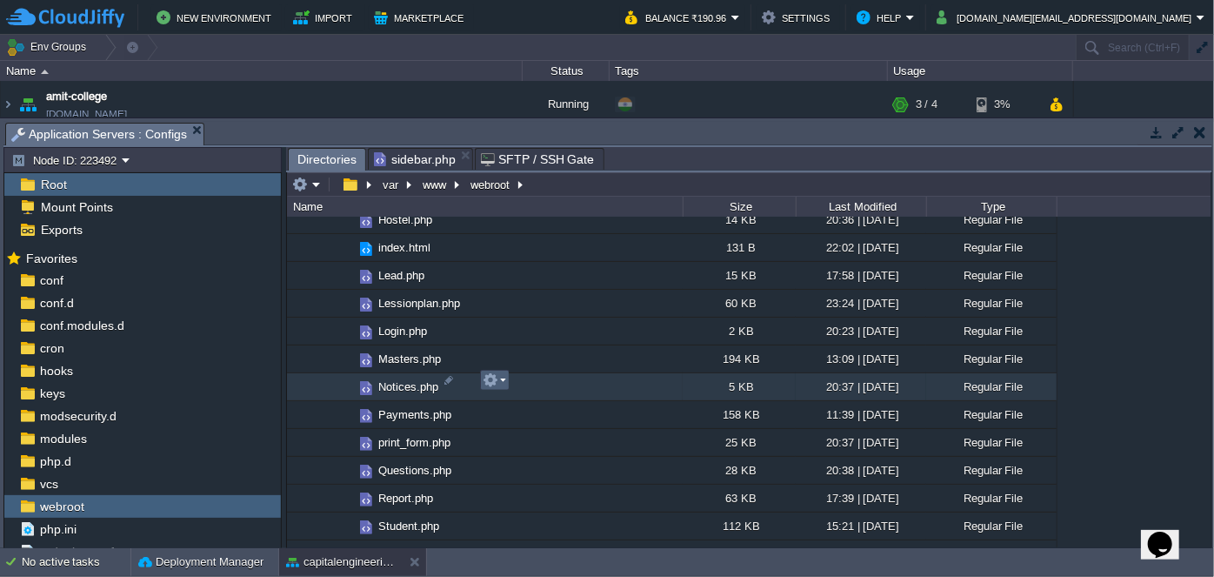
scroll to position [791, 0]
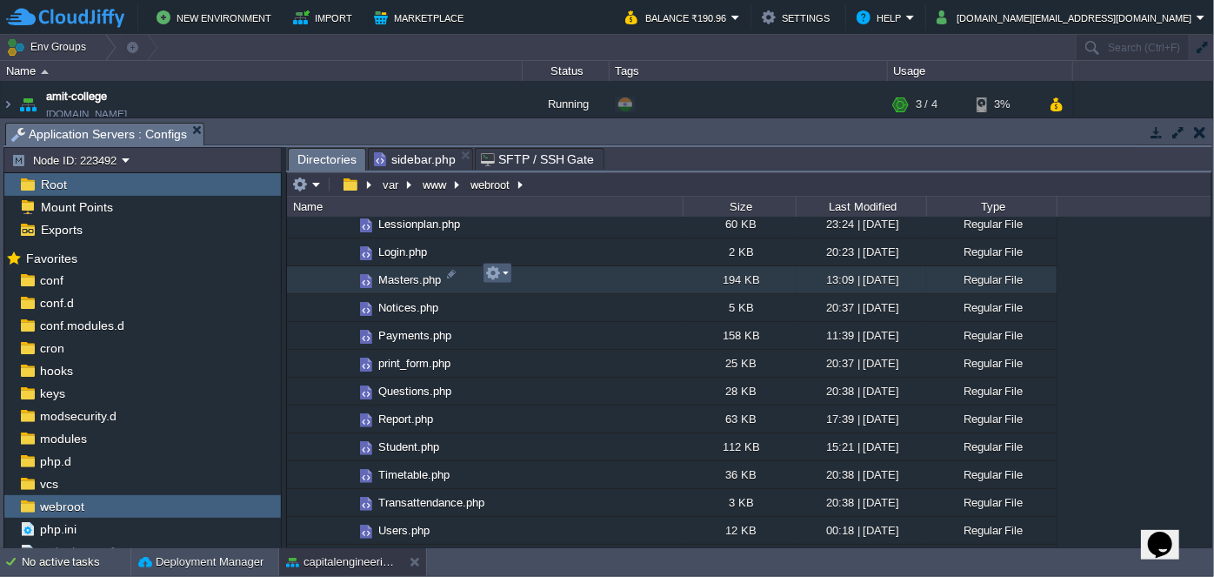
click at [508, 272] on em at bounding box center [496, 273] width 23 height 16
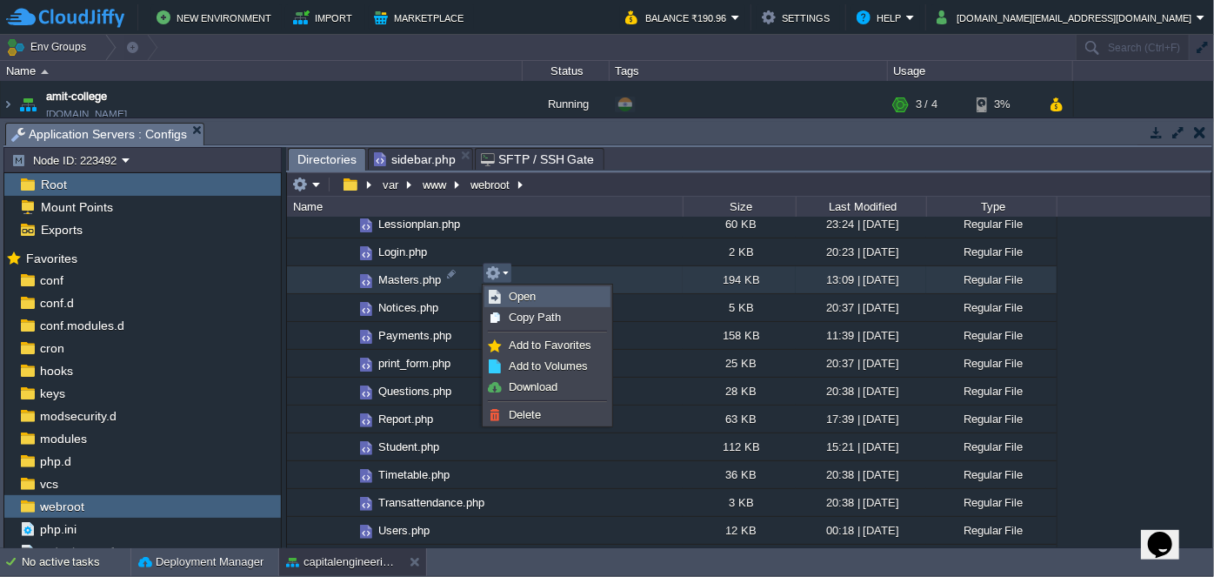
click at [526, 297] on span "Open" at bounding box center [522, 296] width 27 height 13
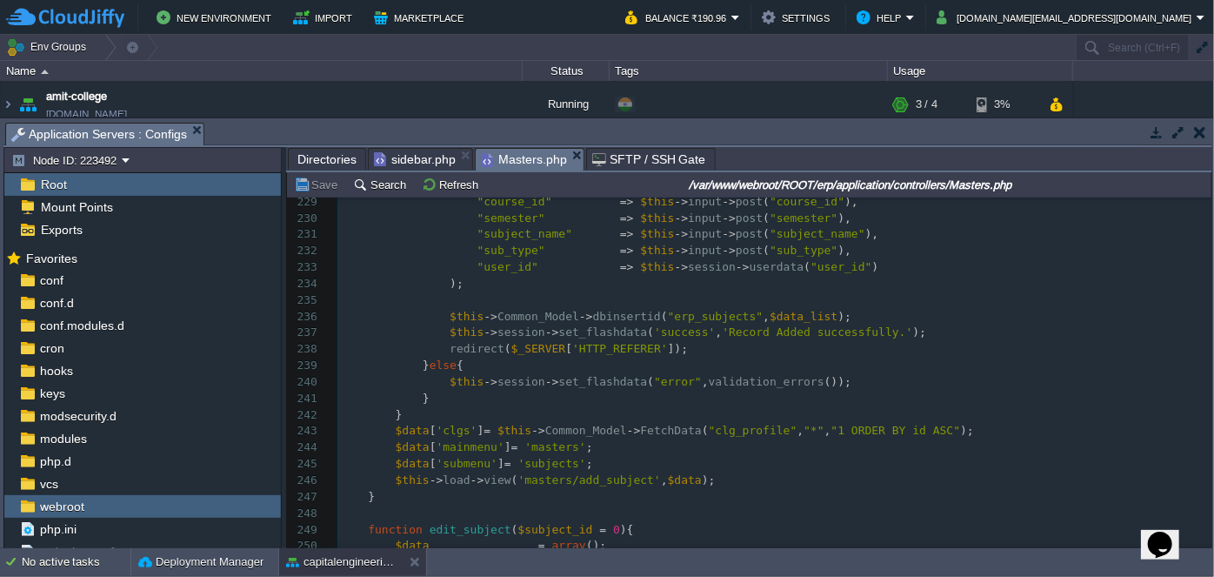
scroll to position [4348, 0]
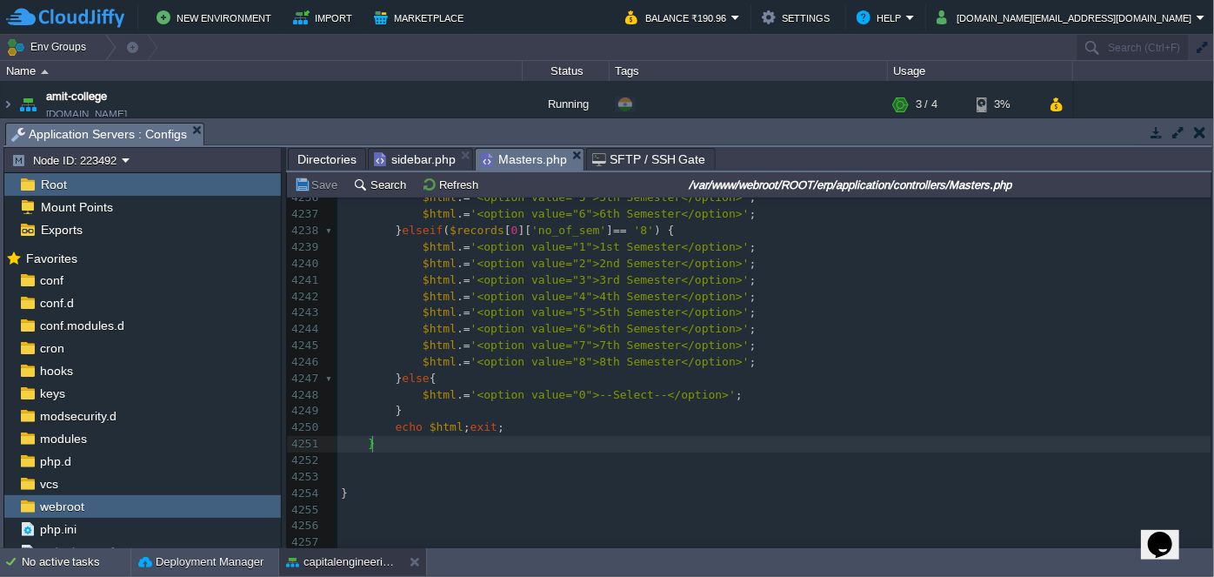
click at [394, 452] on pre "​" at bounding box center [774, 460] width 874 height 17
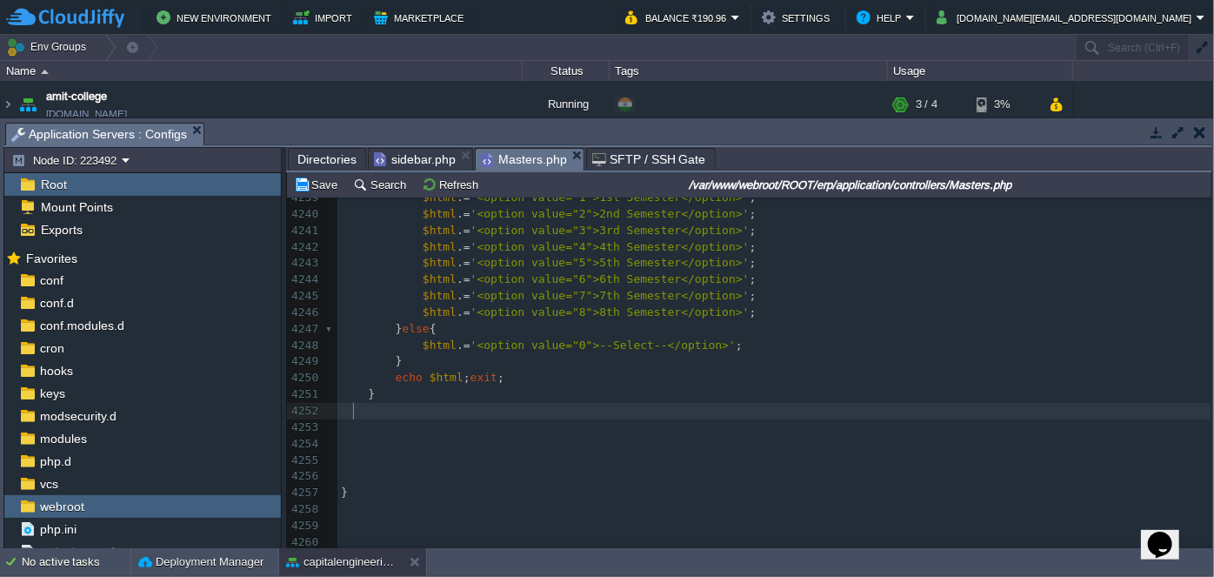
click at [415, 412] on pre at bounding box center [774, 411] width 874 height 17
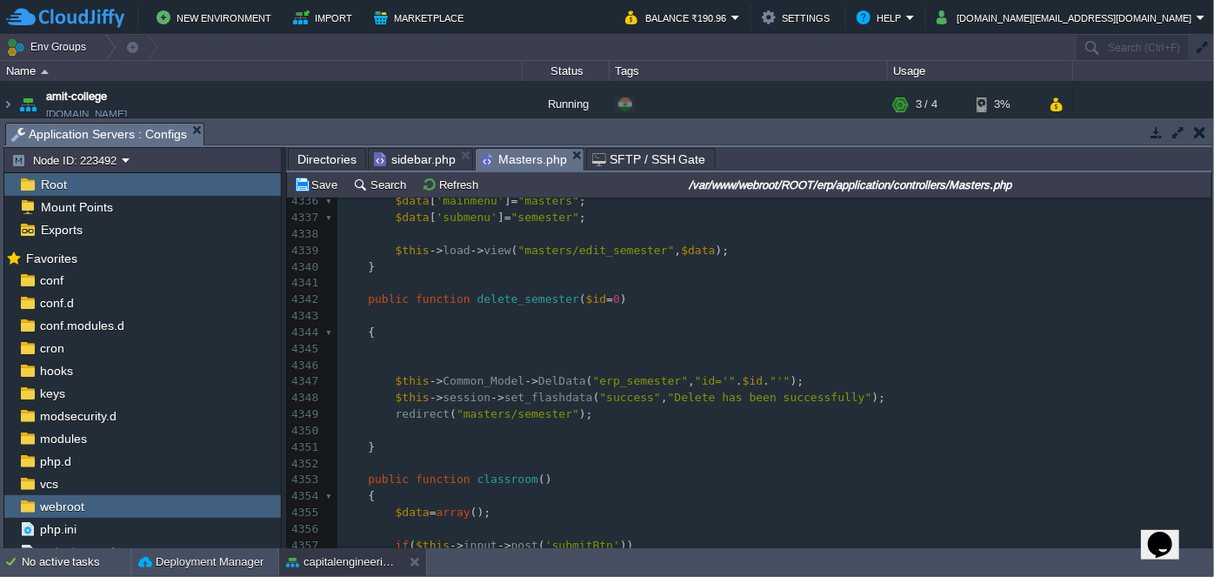
click at [445, 367] on pre at bounding box center [774, 365] width 874 height 17
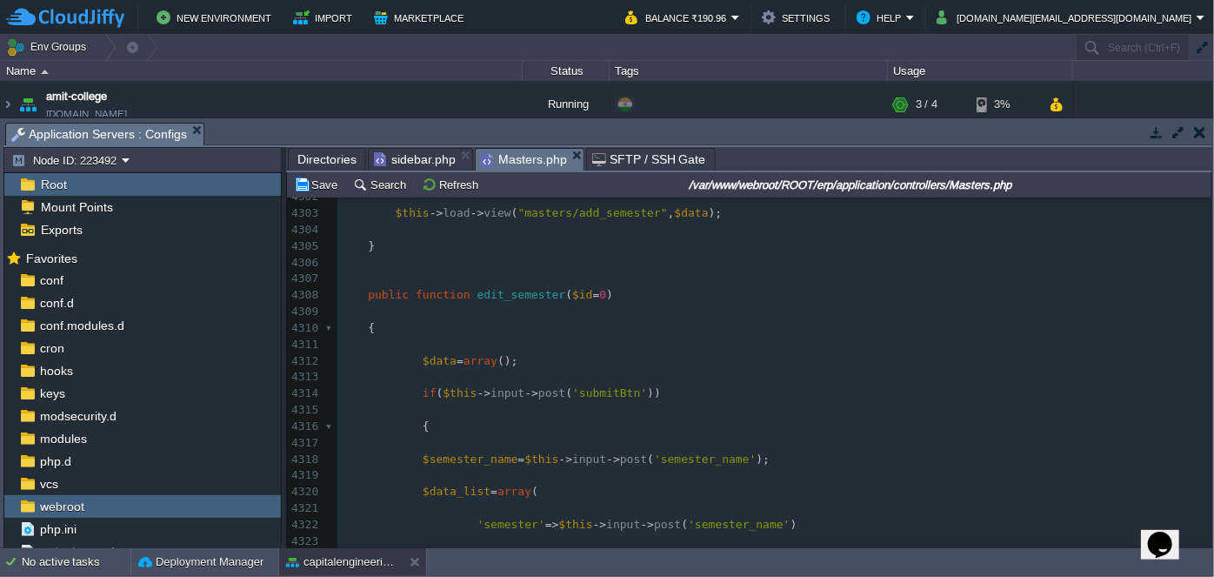
click at [457, 343] on pre "​" at bounding box center [774, 345] width 874 height 17
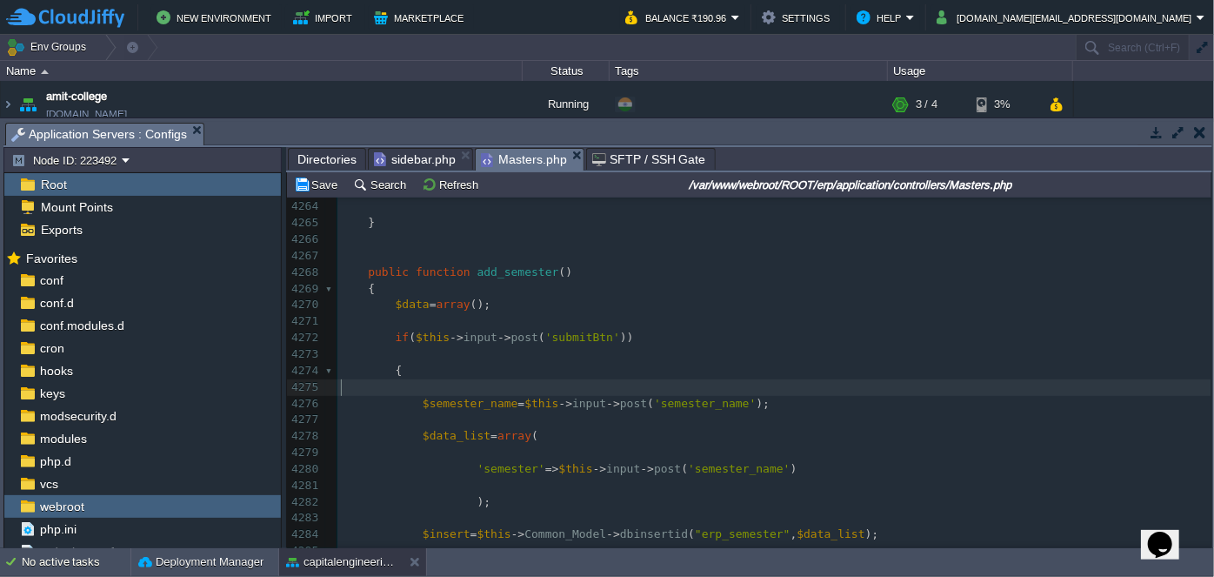
click at [415, 389] on pre "​" at bounding box center [774, 387] width 874 height 17
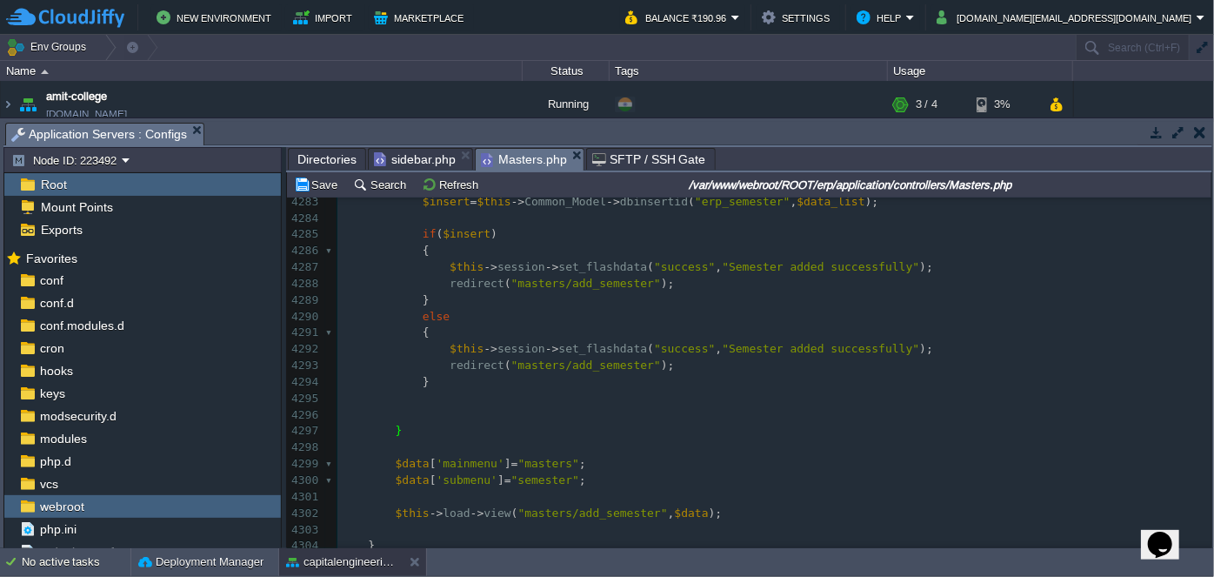
click at [417, 409] on pre "​" at bounding box center [774, 415] width 874 height 17
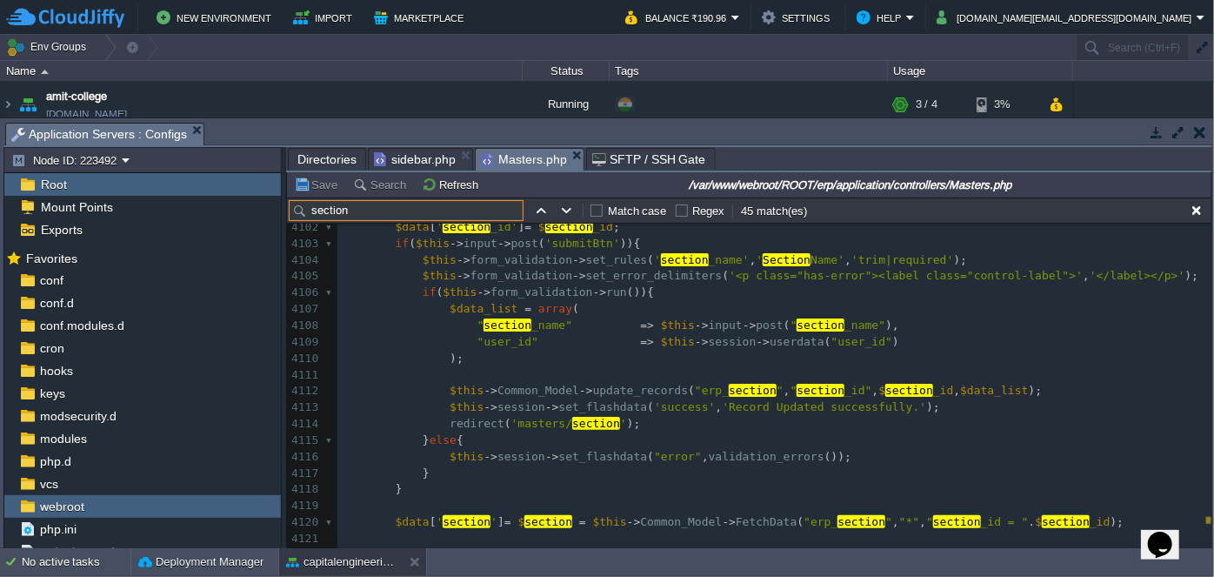
type input "section"
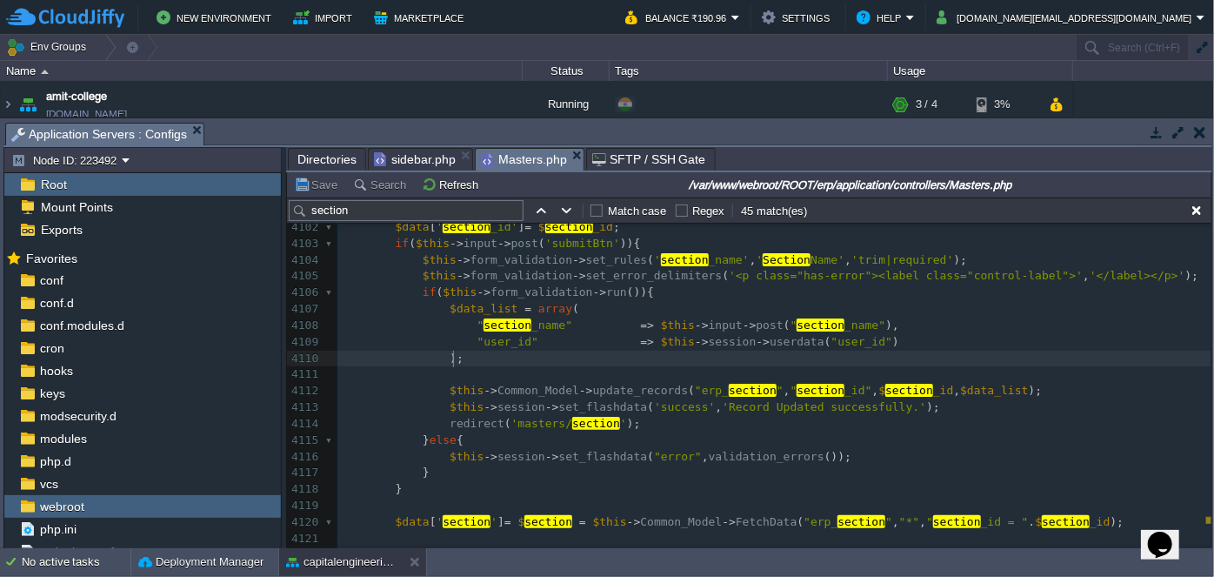
click at [978, 356] on pre ");" at bounding box center [774, 358] width 874 height 17
click at [424, 154] on span "sidebar.php" at bounding box center [415, 159] width 82 height 21
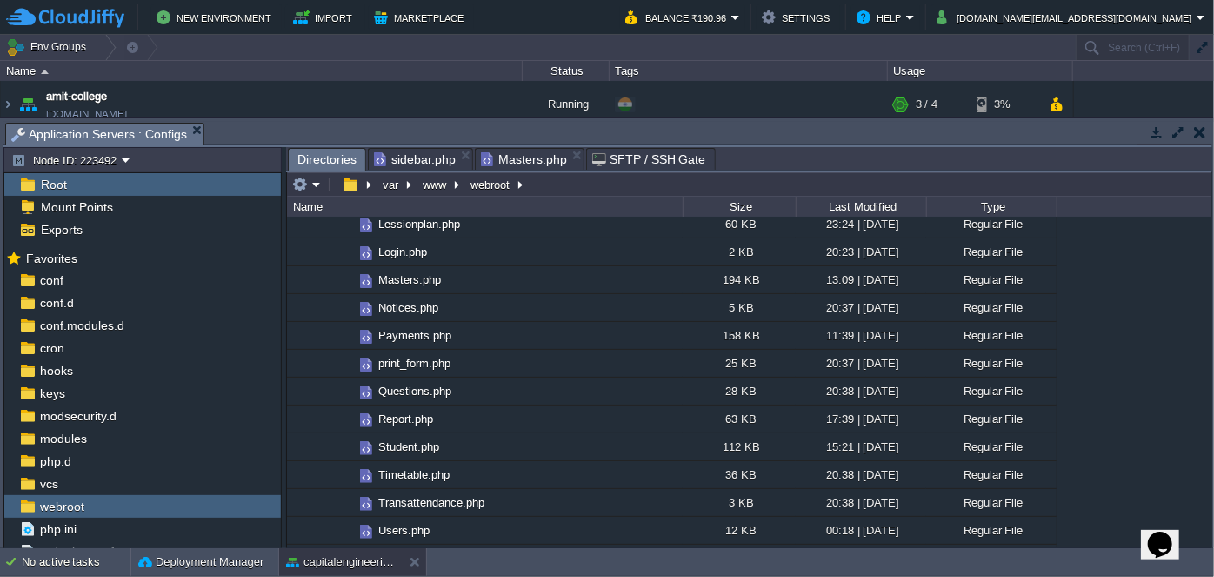
click at [327, 159] on span "Directories" at bounding box center [326, 160] width 59 height 22
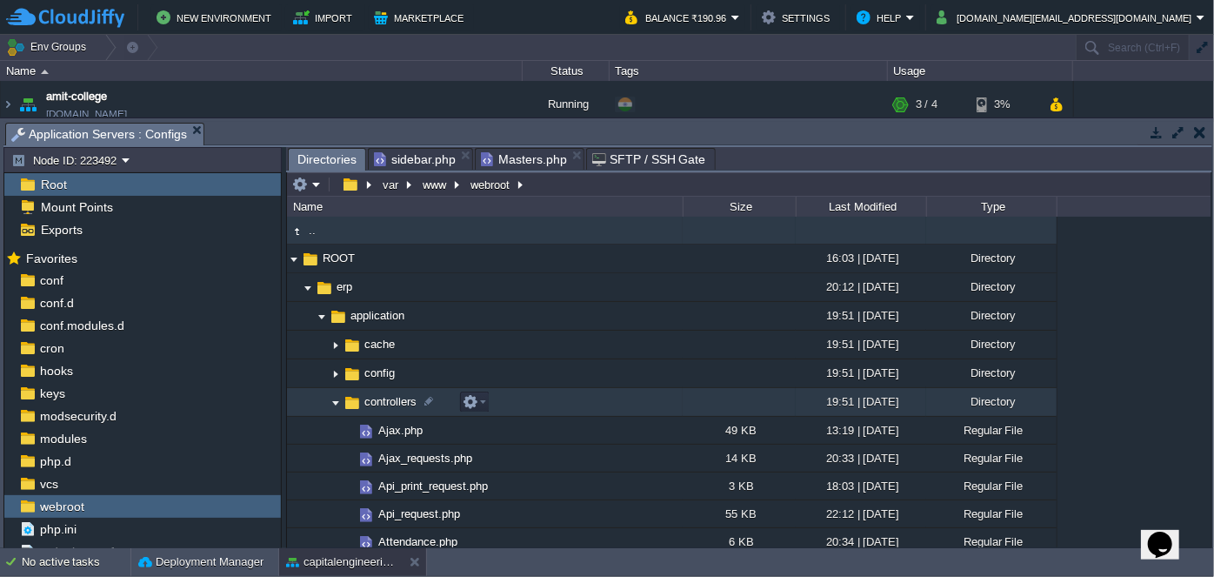
click at [337, 406] on img at bounding box center [336, 402] width 14 height 27
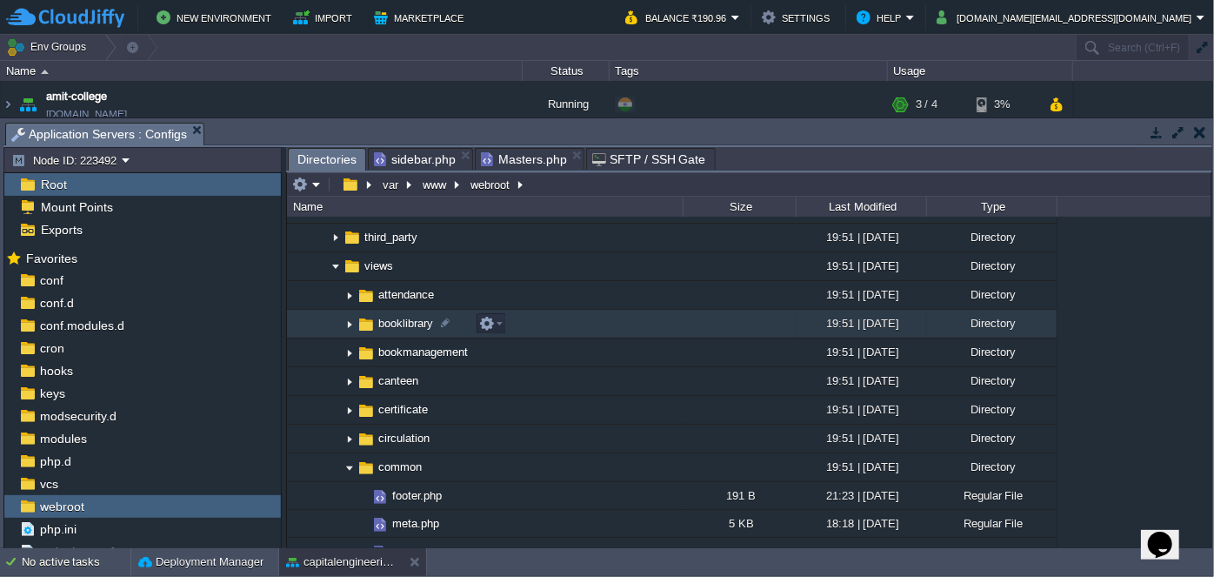
scroll to position [553, 0]
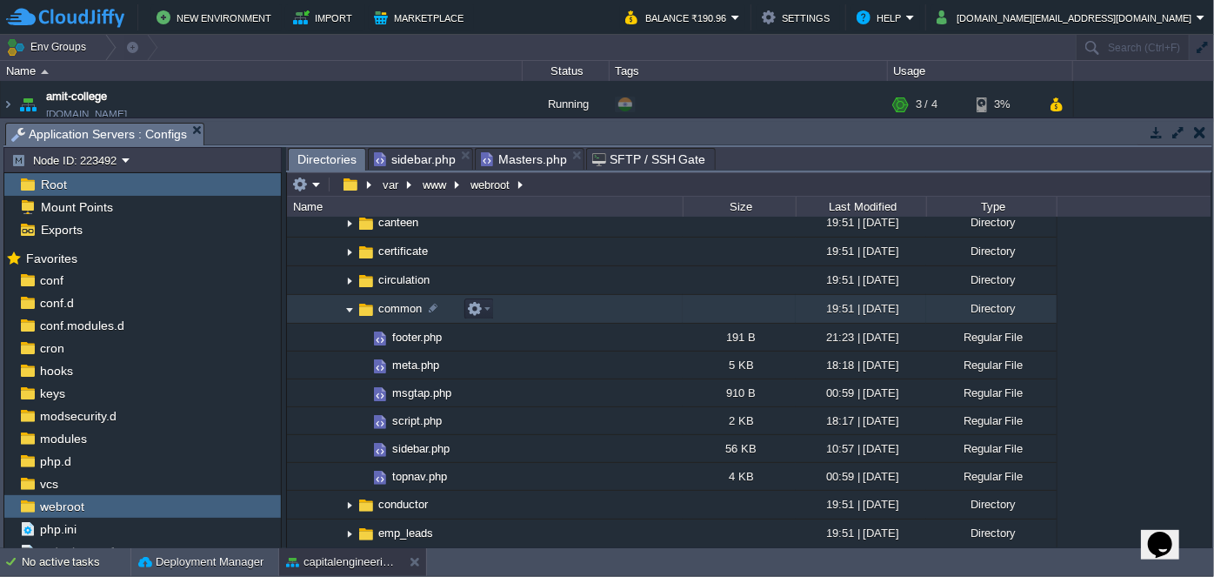
click at [352, 311] on img at bounding box center [350, 309] width 14 height 27
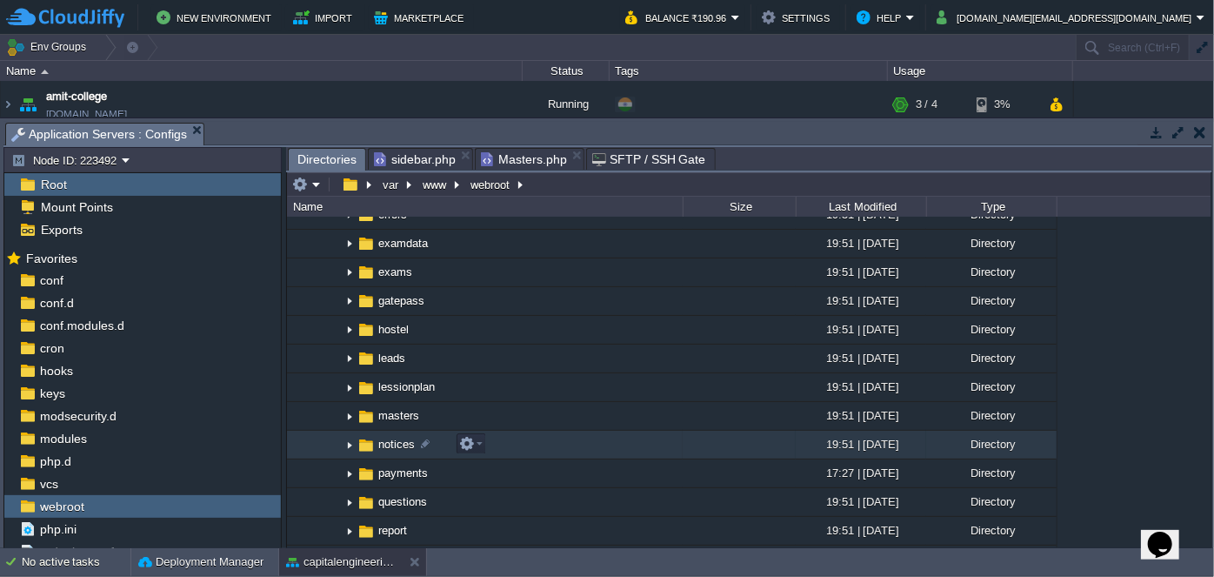
scroll to position [791, 0]
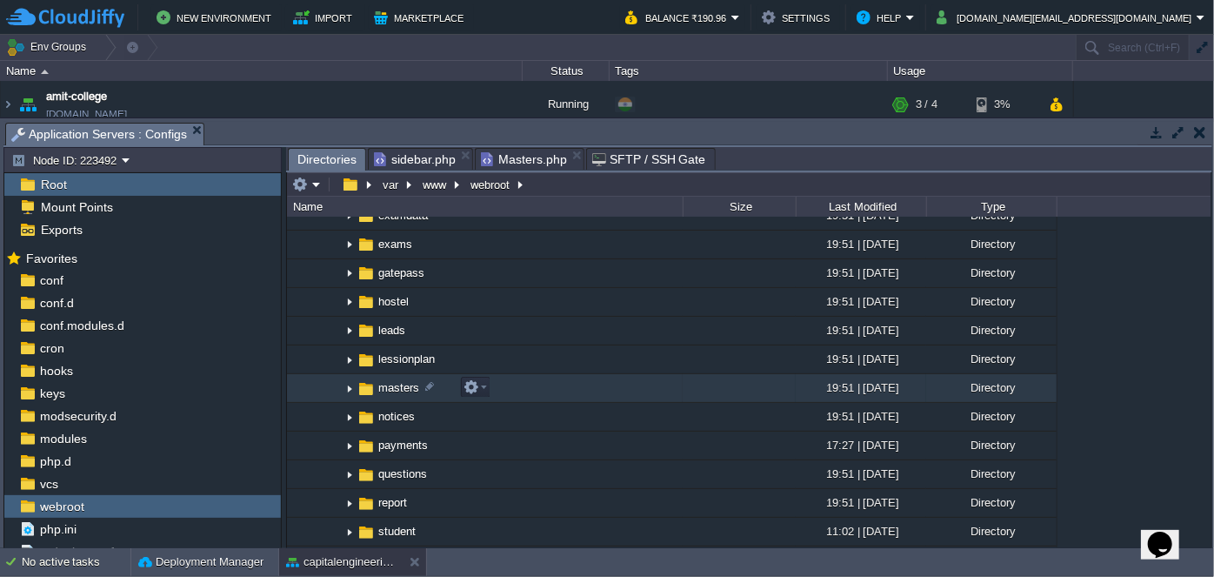
click at [350, 392] on img at bounding box center [350, 388] width 14 height 27
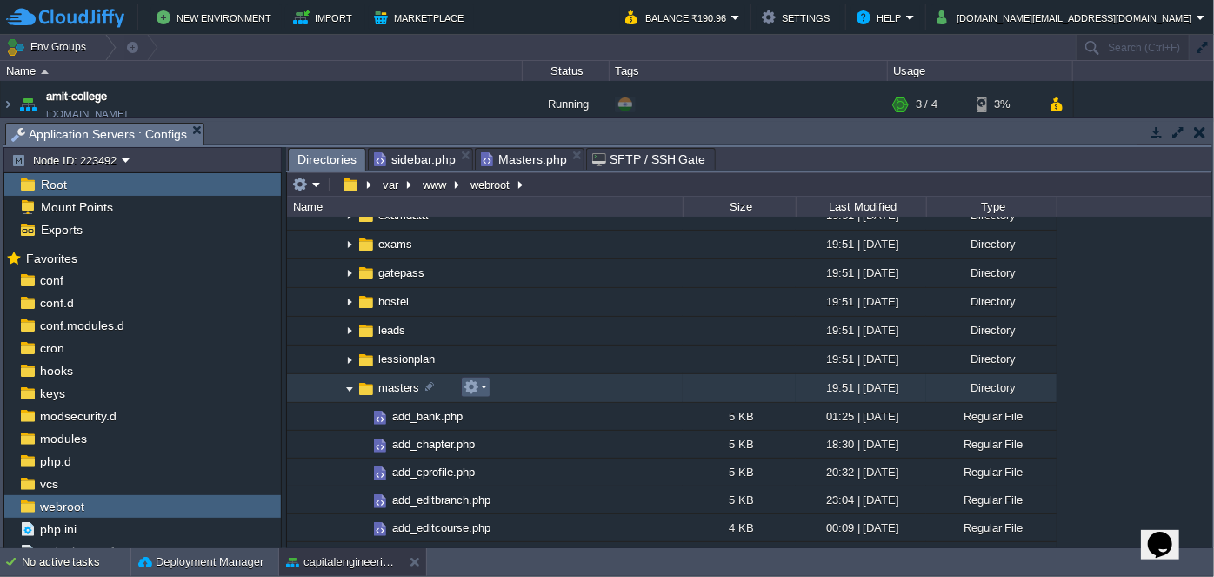
click at [489, 389] on td at bounding box center [476, 387] width 30 height 21
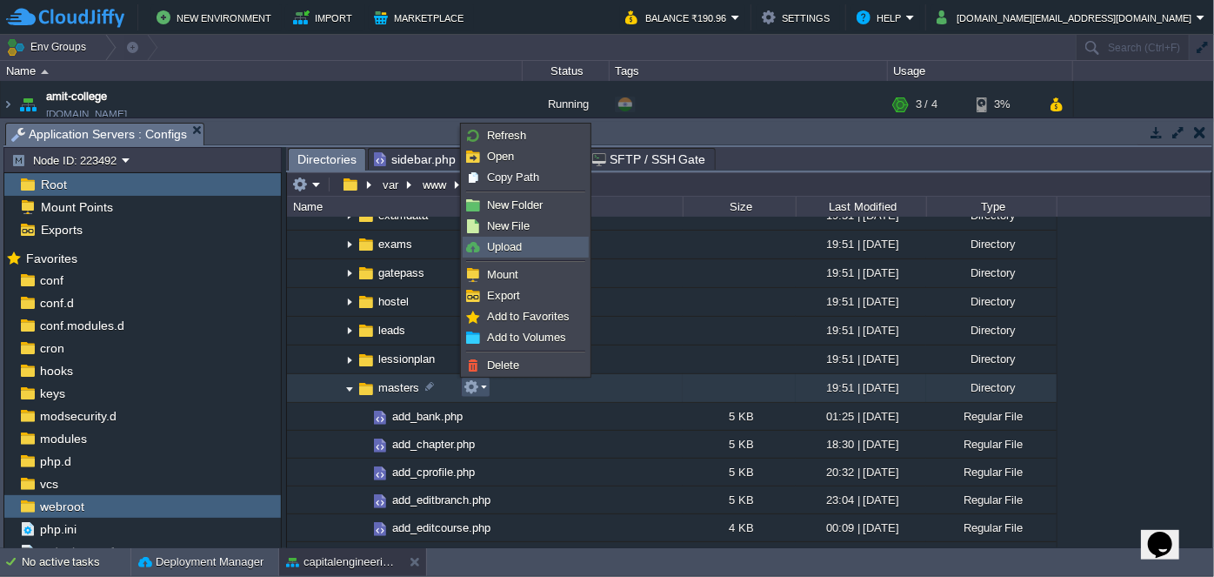
click at [547, 244] on link "Upload" at bounding box center [526, 246] width 124 height 19
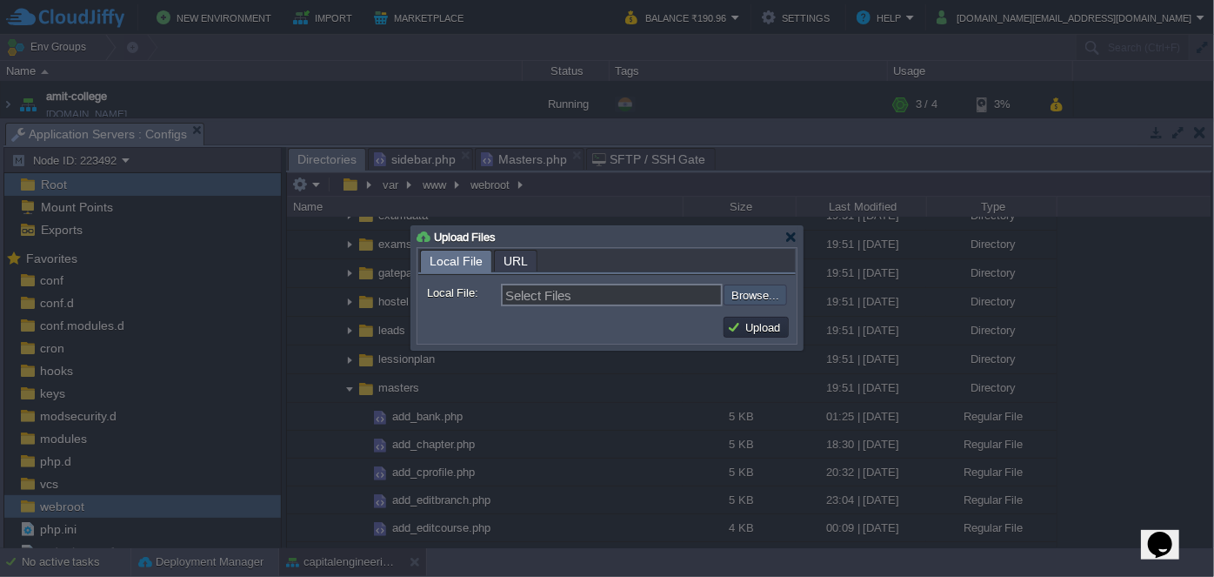
click at [747, 297] on input "file" at bounding box center [677, 294] width 220 height 20
type input "C:\fakepath\add_semester.php"
type input "add_semester.php, edit_semester.php, semester.php"
click at [741, 327] on button "Upload" at bounding box center [756, 327] width 58 height 16
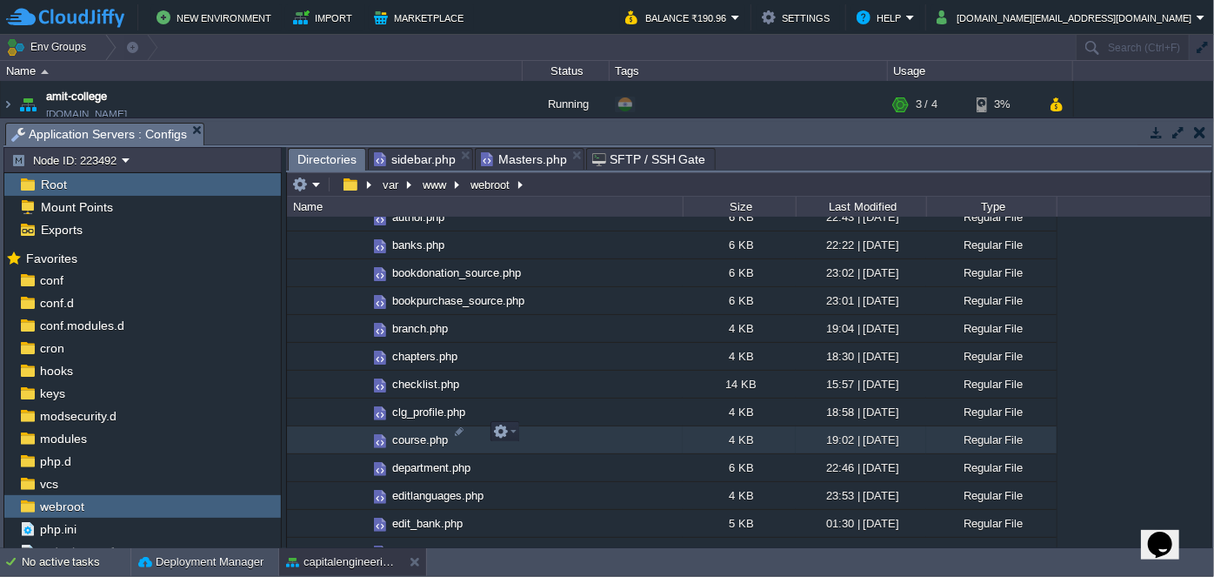
scroll to position [1660, 0]
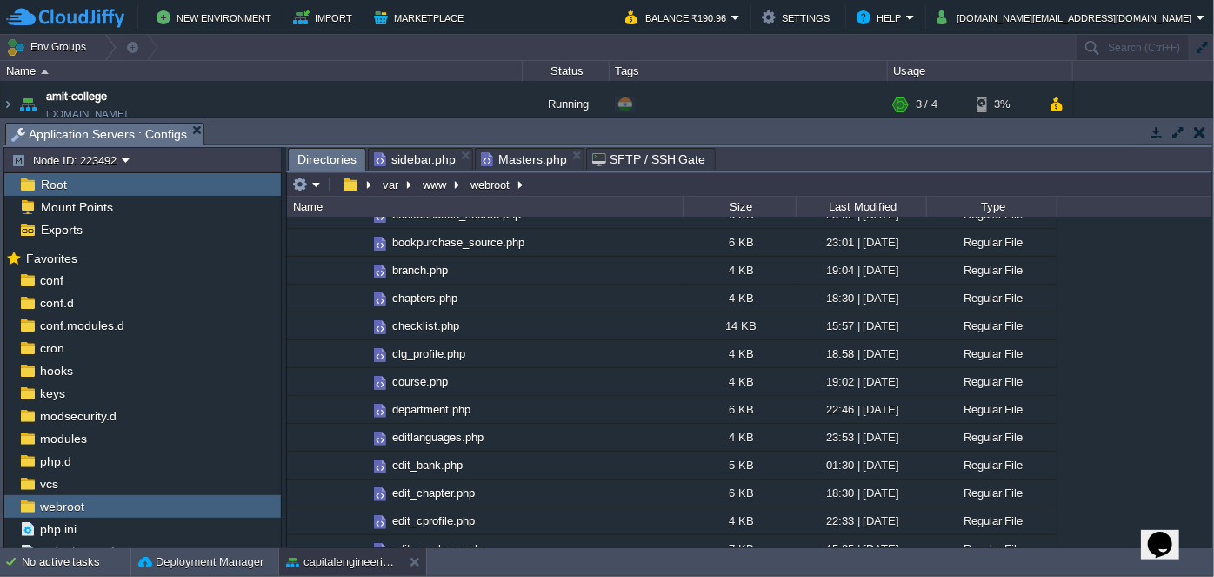
click at [536, 155] on span "Masters.php" at bounding box center [524, 159] width 86 height 21
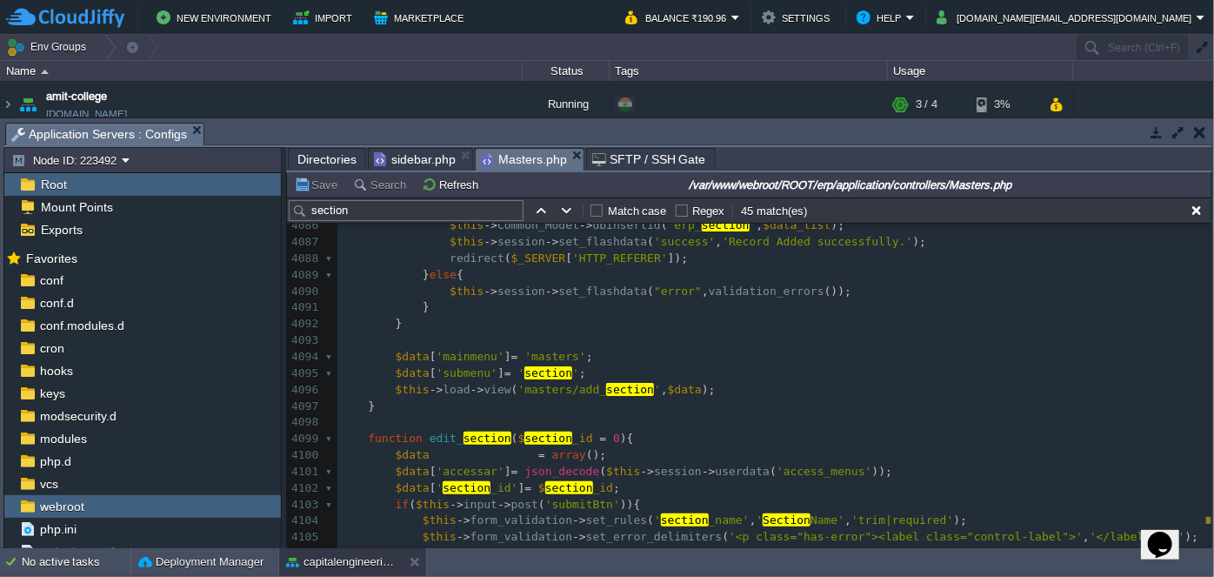
scroll to position [70145, 0]
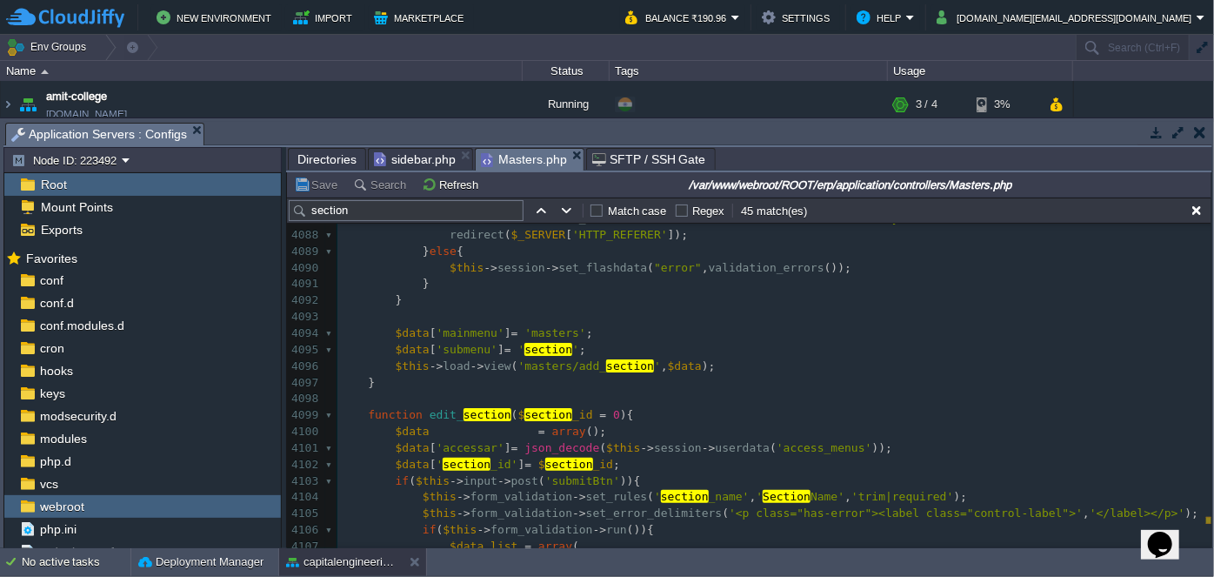
click at [746, 356] on pre "$data [ 'submenu' ] = ' section ' ;" at bounding box center [774, 350] width 874 height 17
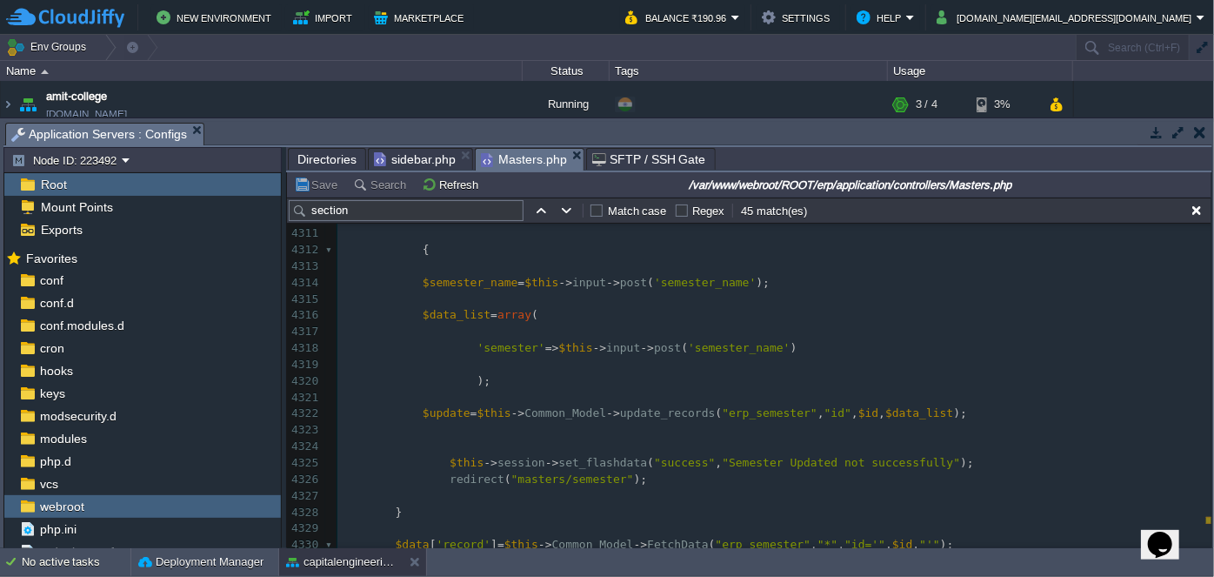
scroll to position [74538, 0]
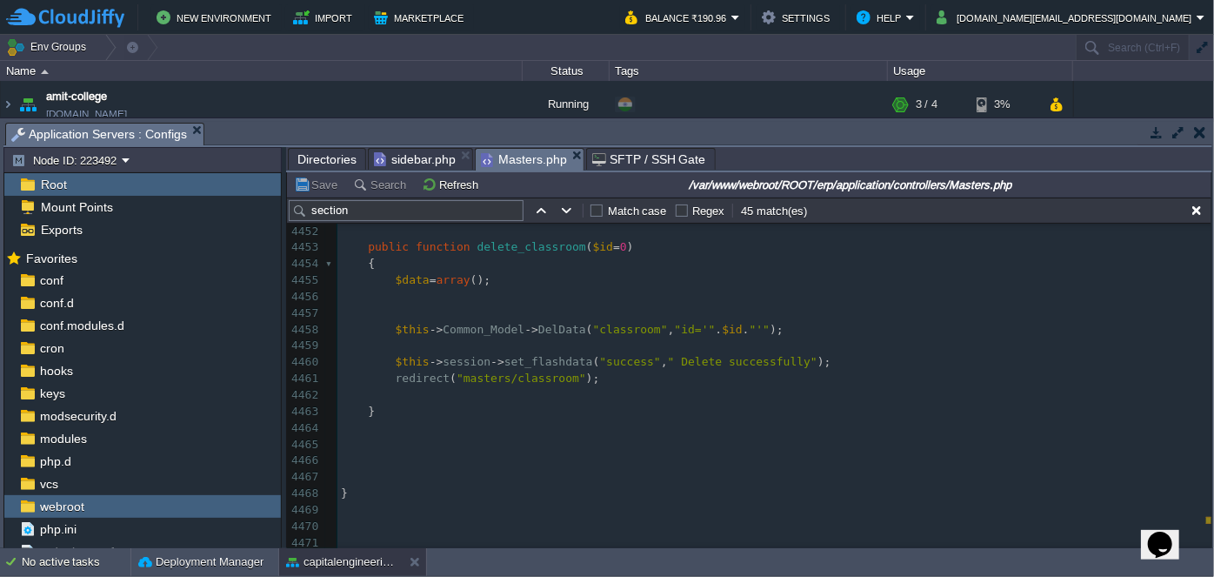
click at [404, 159] on span "sidebar.php" at bounding box center [415, 159] width 82 height 21
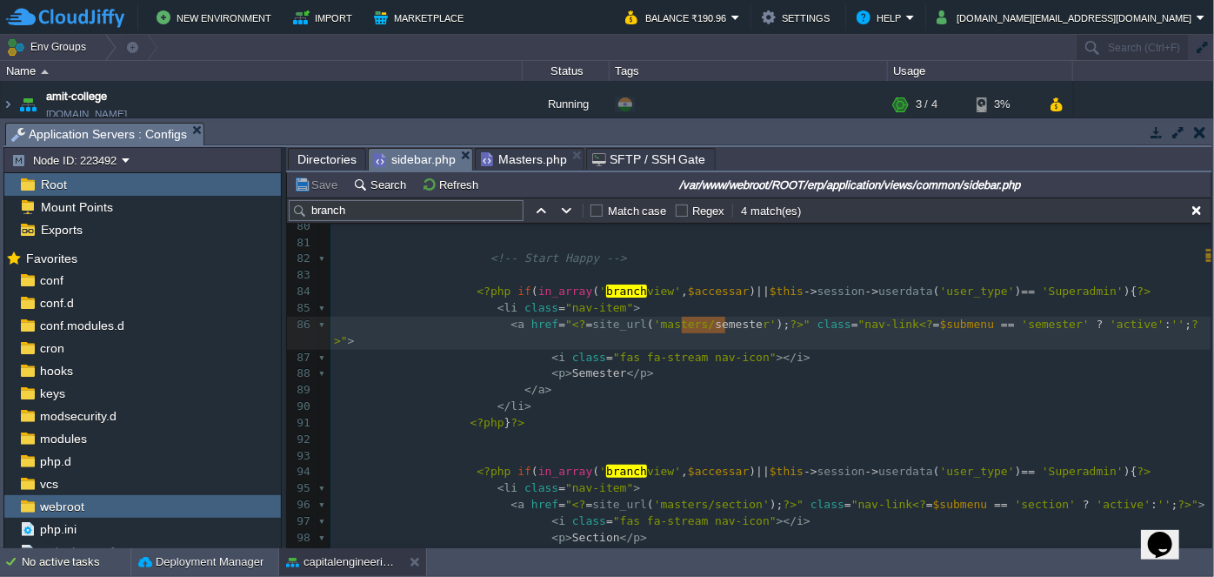
type textarea "semester"
drag, startPoint x: 679, startPoint y: 328, endPoint x: 729, endPoint y: 324, distance: 49.8
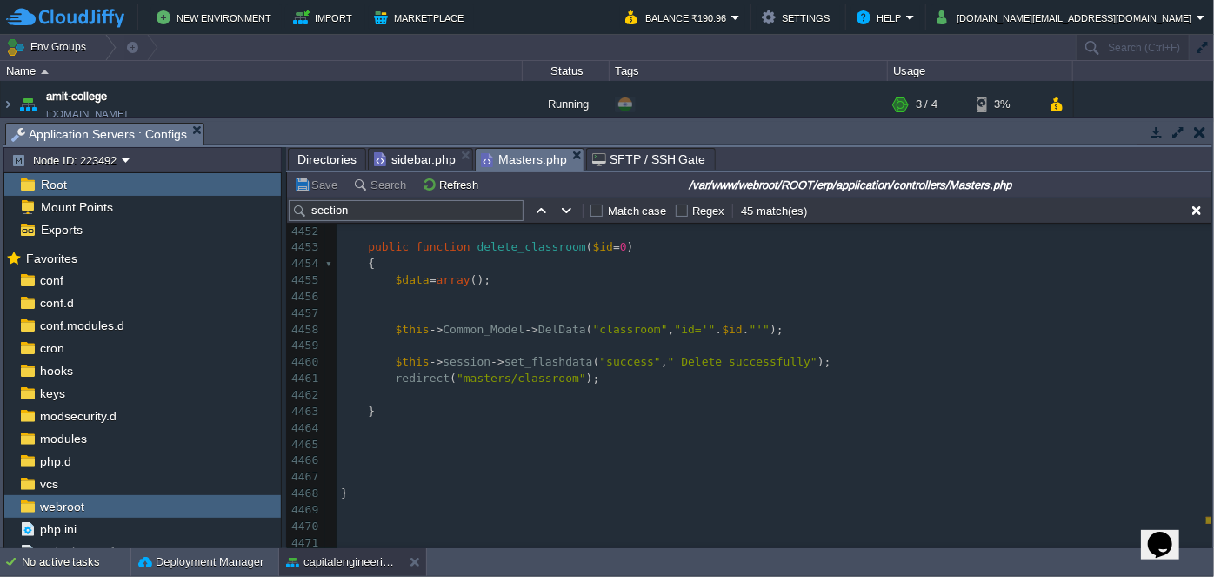
click at [525, 160] on span "Masters.php" at bounding box center [524, 160] width 86 height 22
click at [498, 502] on pre "​" at bounding box center [774, 510] width 874 height 17
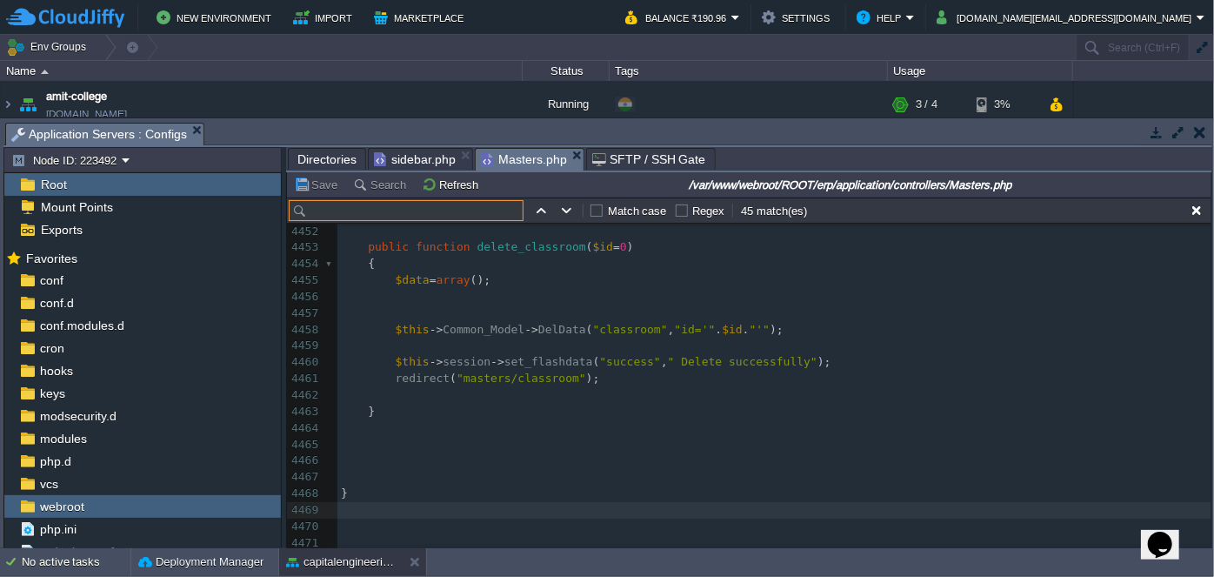
paste input "semester"
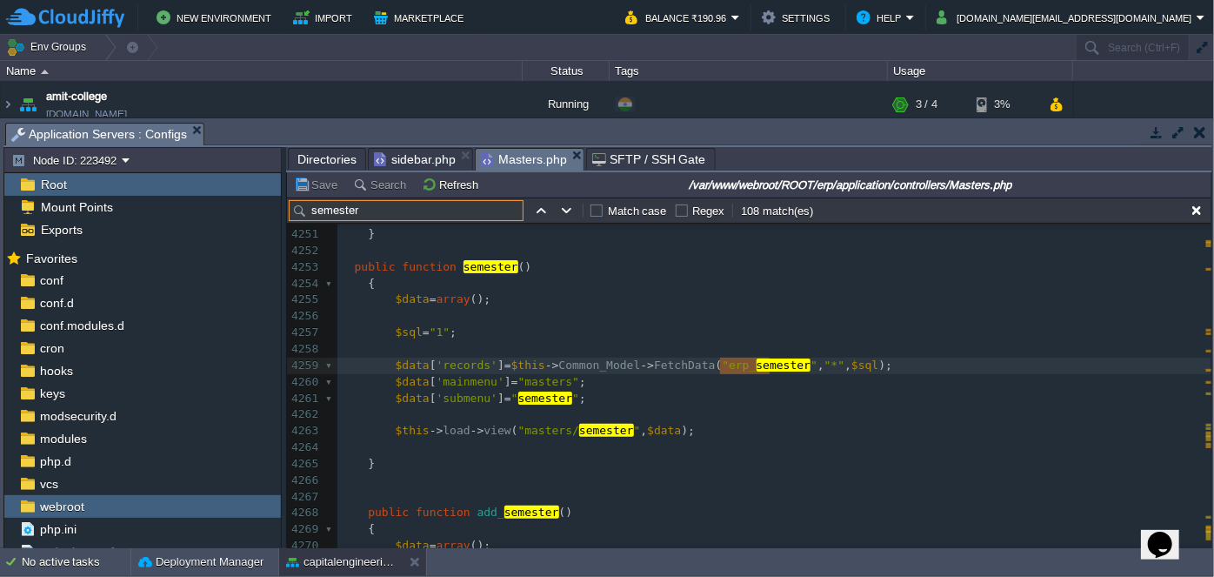
type input "semester"
click at [669, 391] on pre "$data [ 'submenu' ] = " semester " ;" at bounding box center [774, 398] width 874 height 17
click at [328, 160] on span "Directories" at bounding box center [326, 159] width 59 height 21
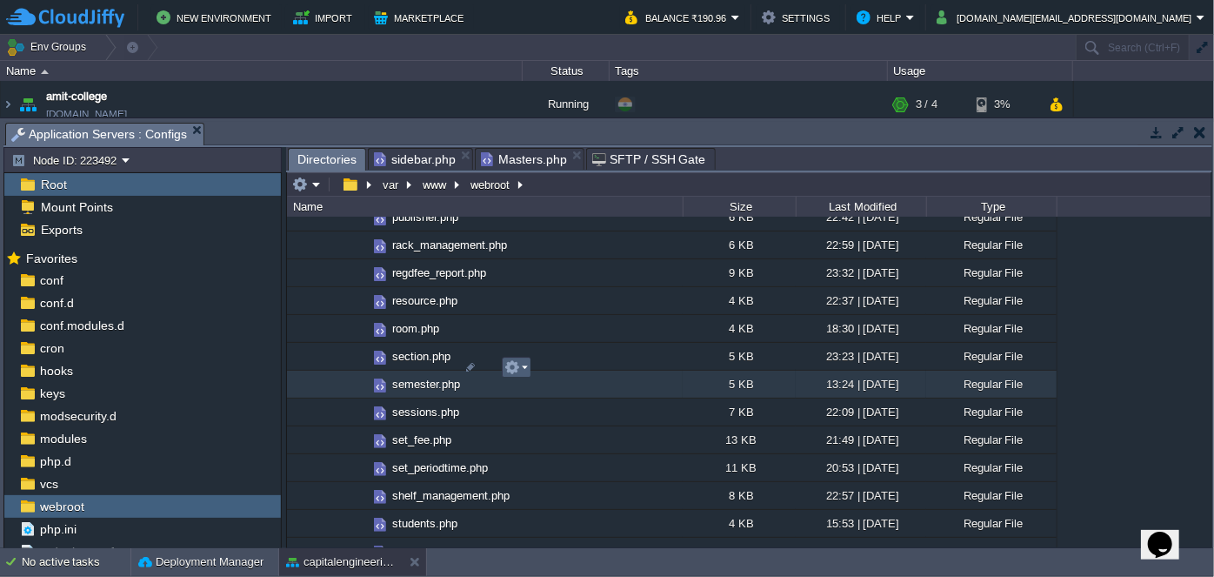
click at [524, 365] on em at bounding box center [515, 367] width 23 height 16
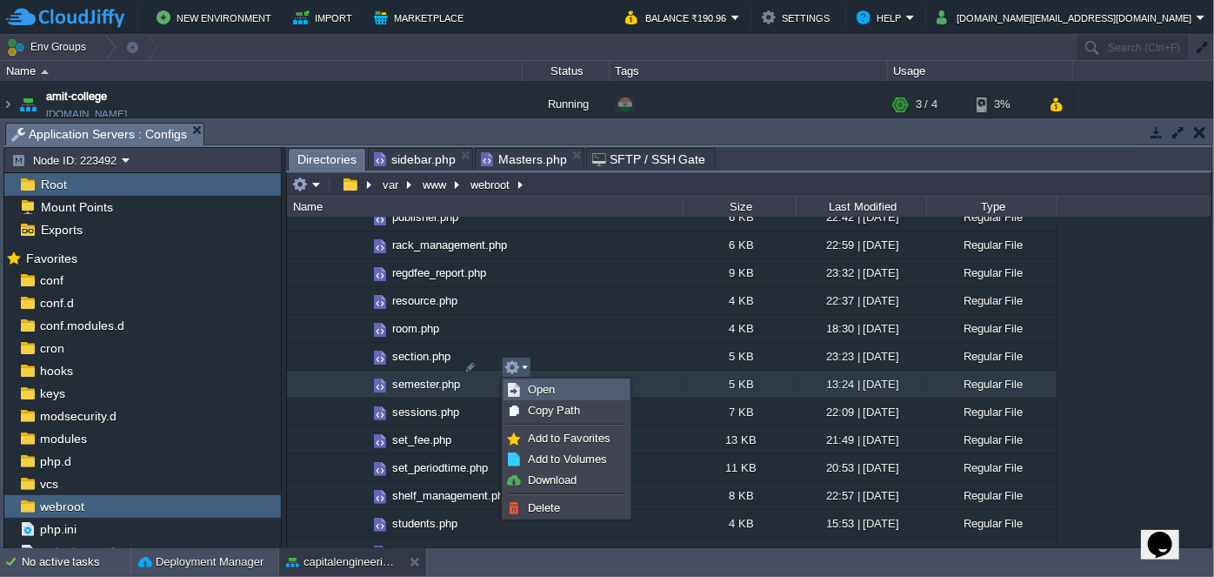
click at [530, 390] on span "Open" at bounding box center [541, 389] width 27 height 13
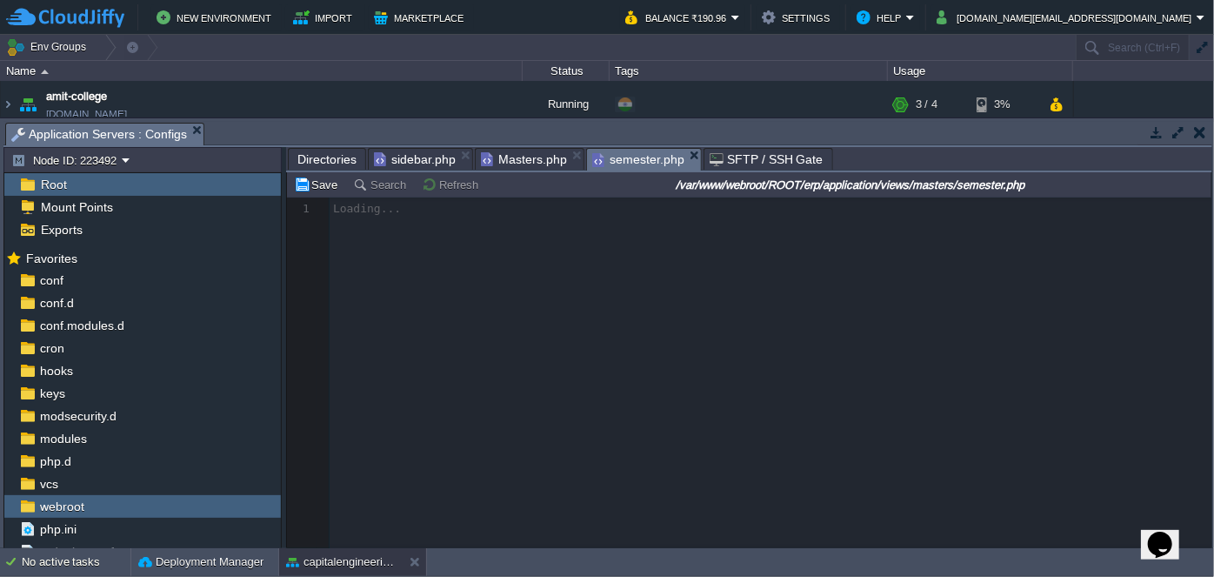
click at [518, 156] on span "Masters.php" at bounding box center [524, 159] width 86 height 21
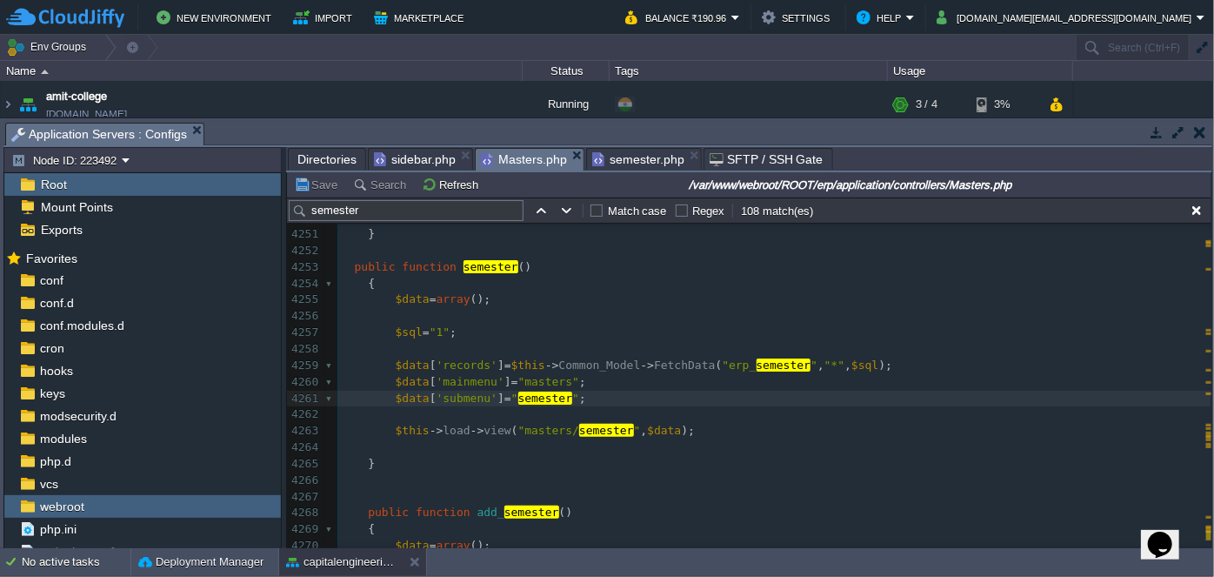
click at [628, 165] on span "semester.php" at bounding box center [638, 159] width 92 height 21
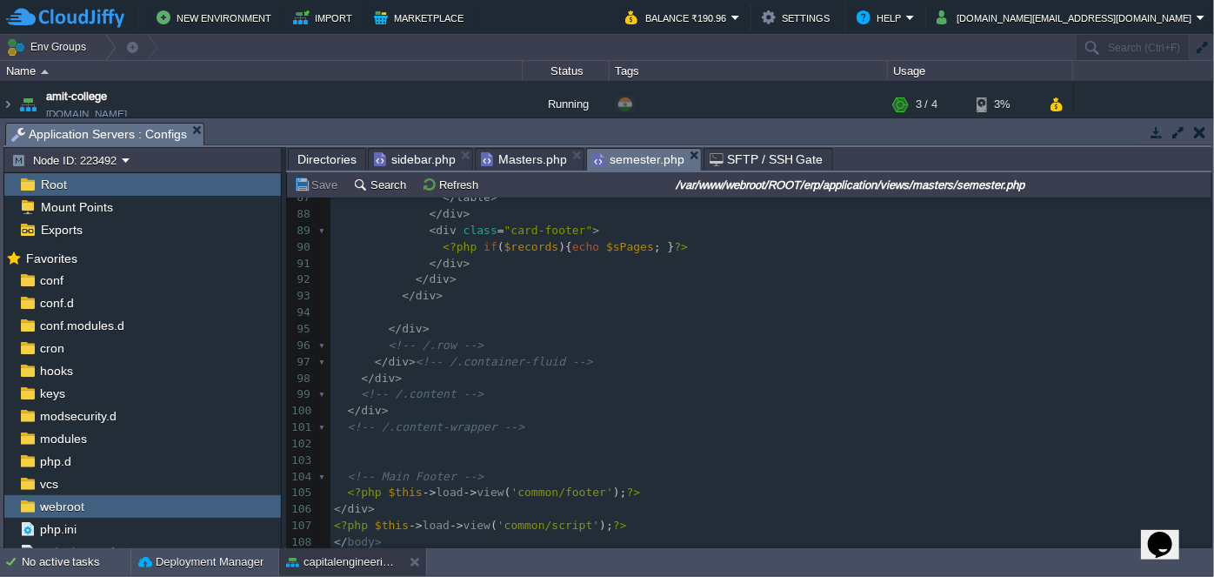
click at [718, 370] on pre "</ div >" at bounding box center [770, 378] width 881 height 17
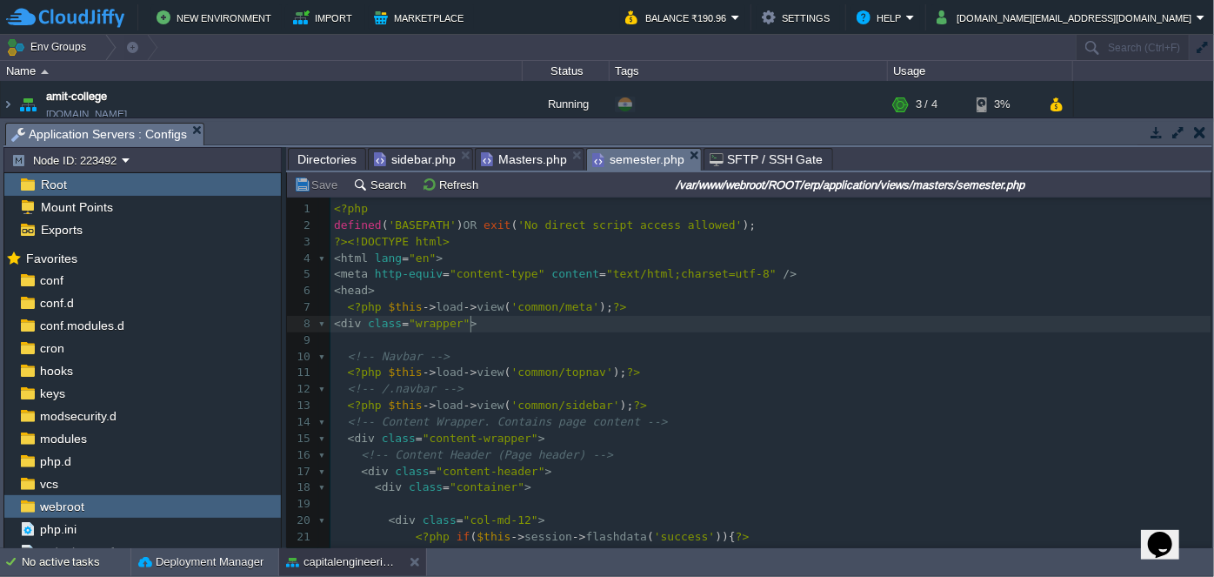
click at [637, 316] on pre "< div class = "wrapper" >" at bounding box center [770, 324] width 881 height 17
type textarea "-"
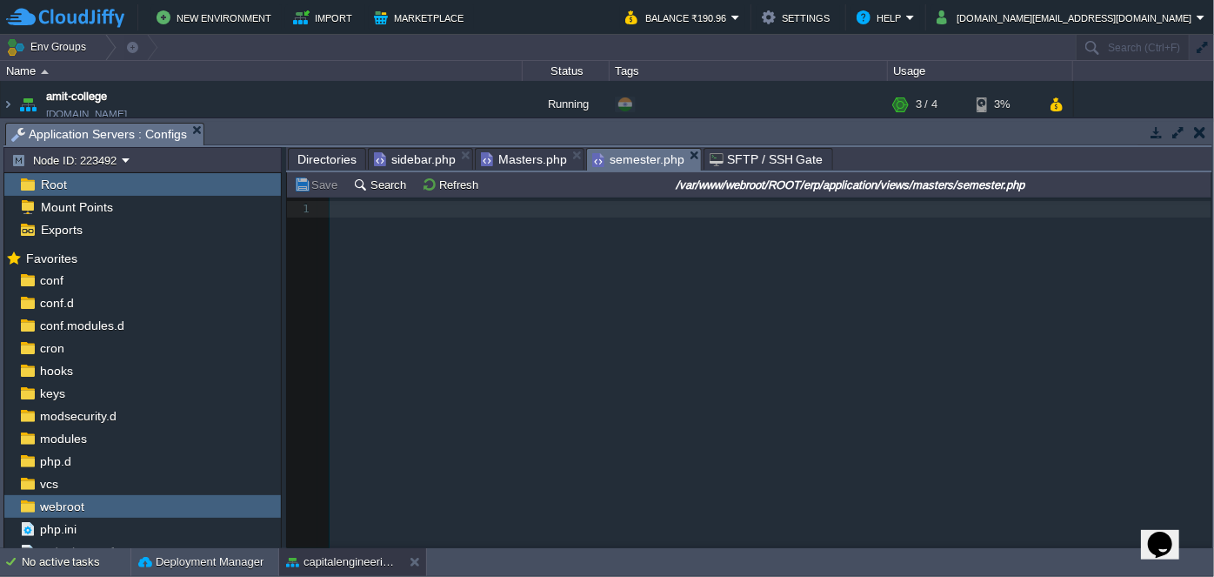
click at [679, 237] on div "xxxxxxxxxx 1 </ html > 1 ​" at bounding box center [762, 385] width 951 height 377
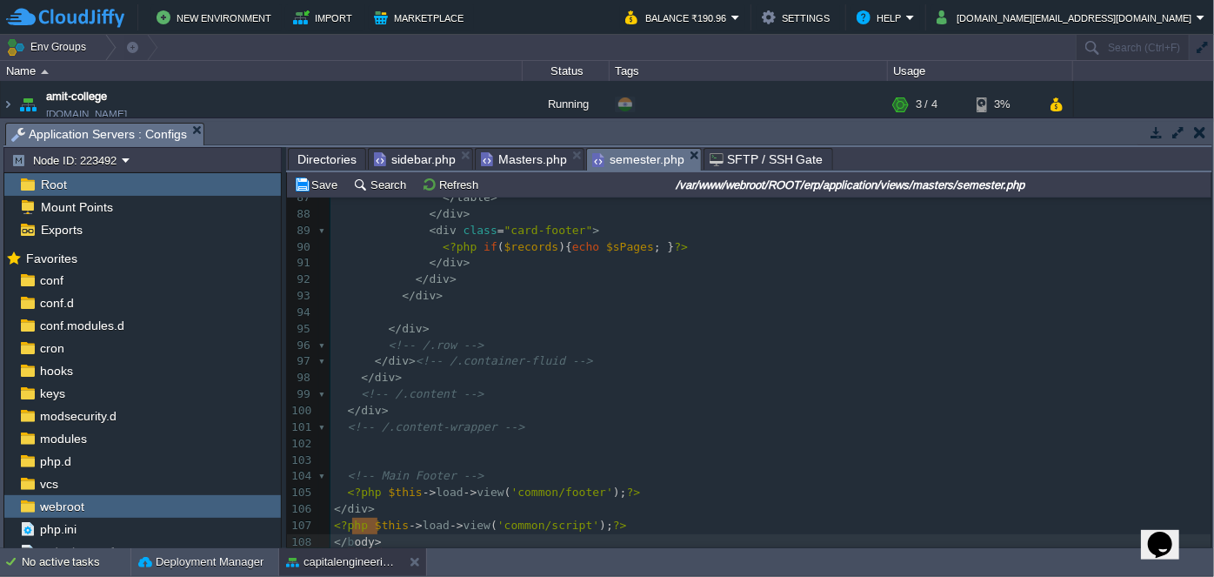
type textarea "body>"
drag, startPoint x: 406, startPoint y: 524, endPoint x: 349, endPoint y: 524, distance: 57.4
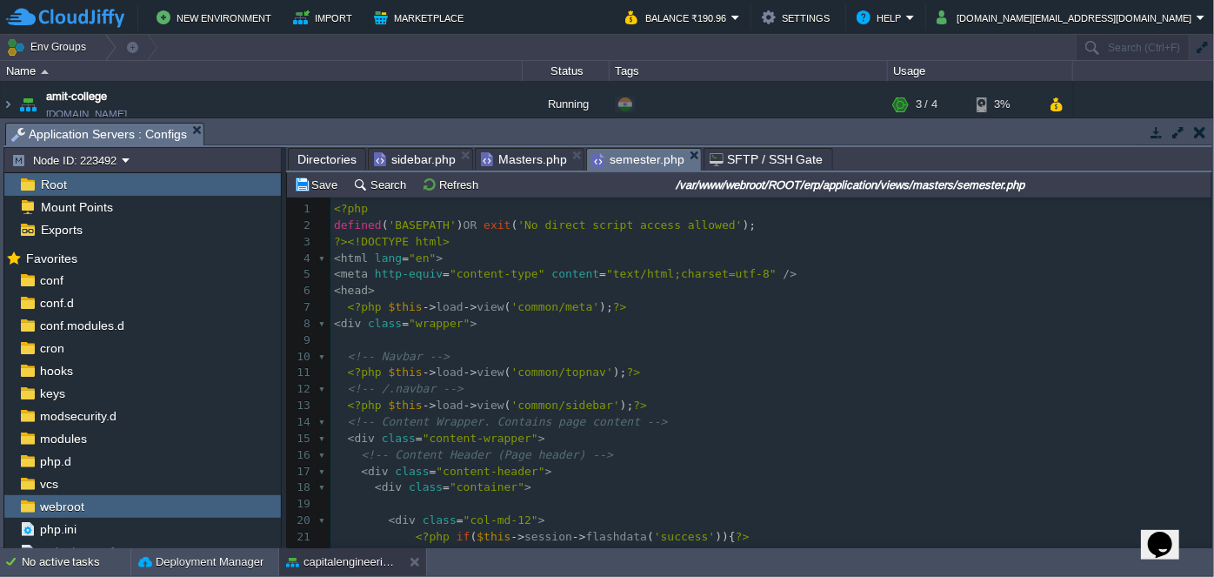
click at [635, 304] on pre "<?php $this -> load -> view ( 'common/meta' ); ?>" at bounding box center [770, 307] width 881 height 17
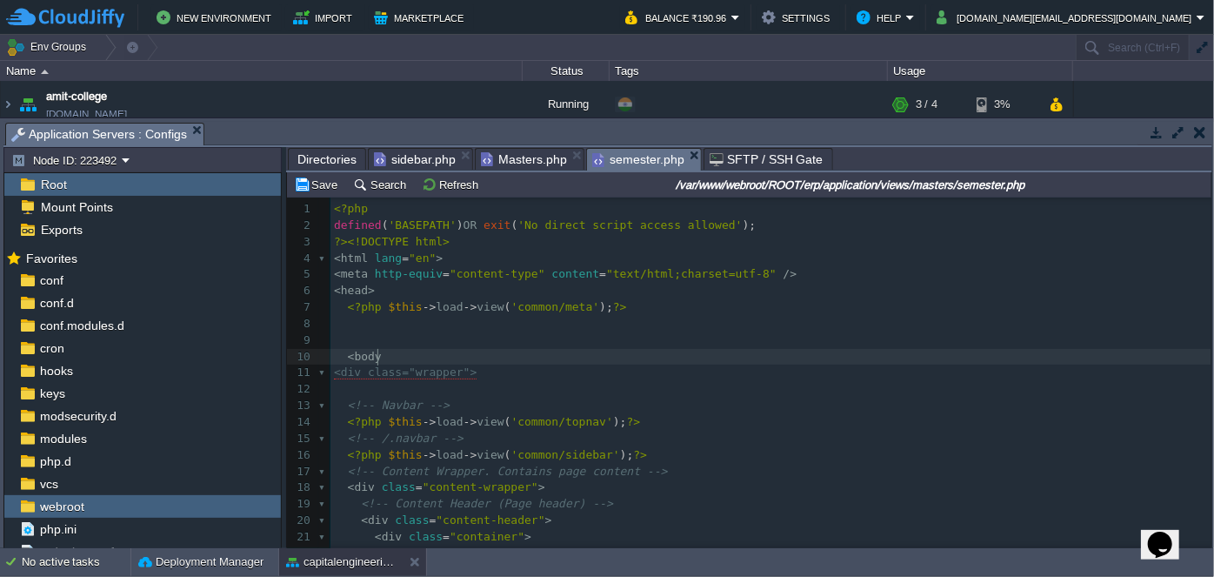
scroll to position [5, 30]
type textarea "<body>"
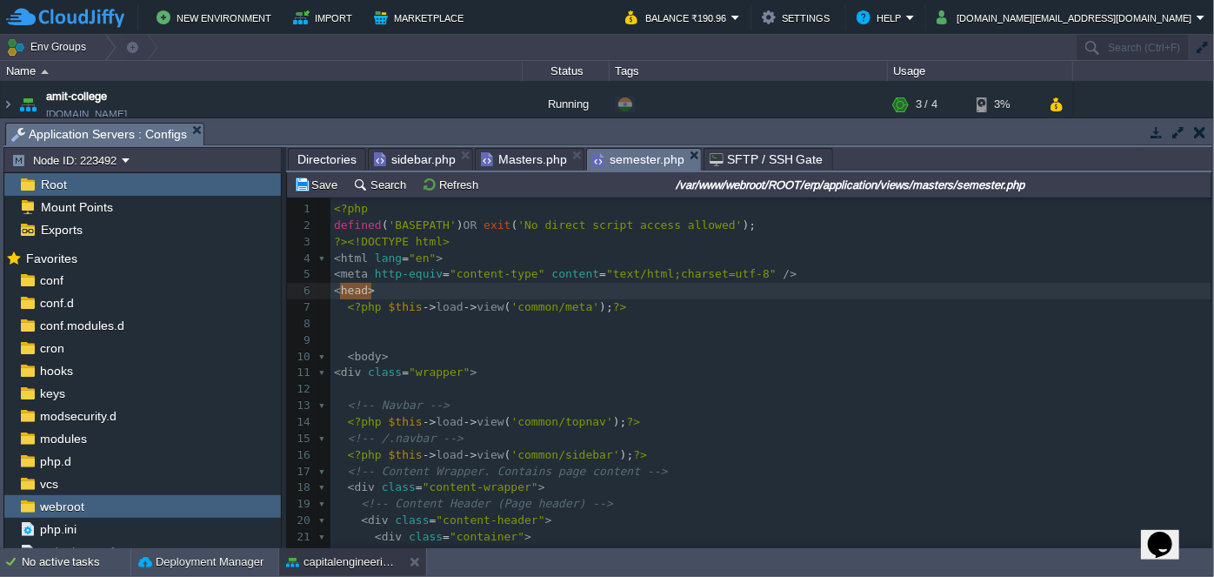
type textarea "<head>"
drag, startPoint x: 379, startPoint y: 288, endPoint x: 336, endPoint y: 288, distance: 43.5
click at [352, 334] on div "xxxxxxxxxx 1 109 </ body > 1 <?php 2 defined ( 'BASEPATH' ) OR exit ( 'No direc…" at bounding box center [770, 488] width 881 height 574
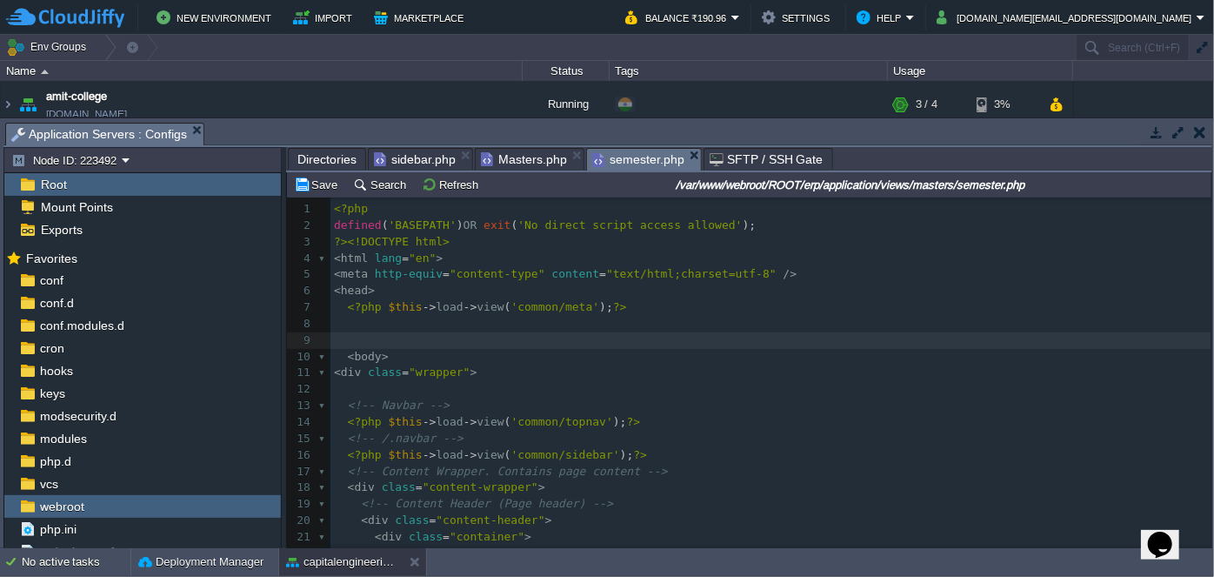
paste textarea "/"
type textarea "/"
click at [727, 400] on pre "<!-- Navbar -->" at bounding box center [770, 405] width 881 height 17
